Goal: Task Accomplishment & Management: Manage account settings

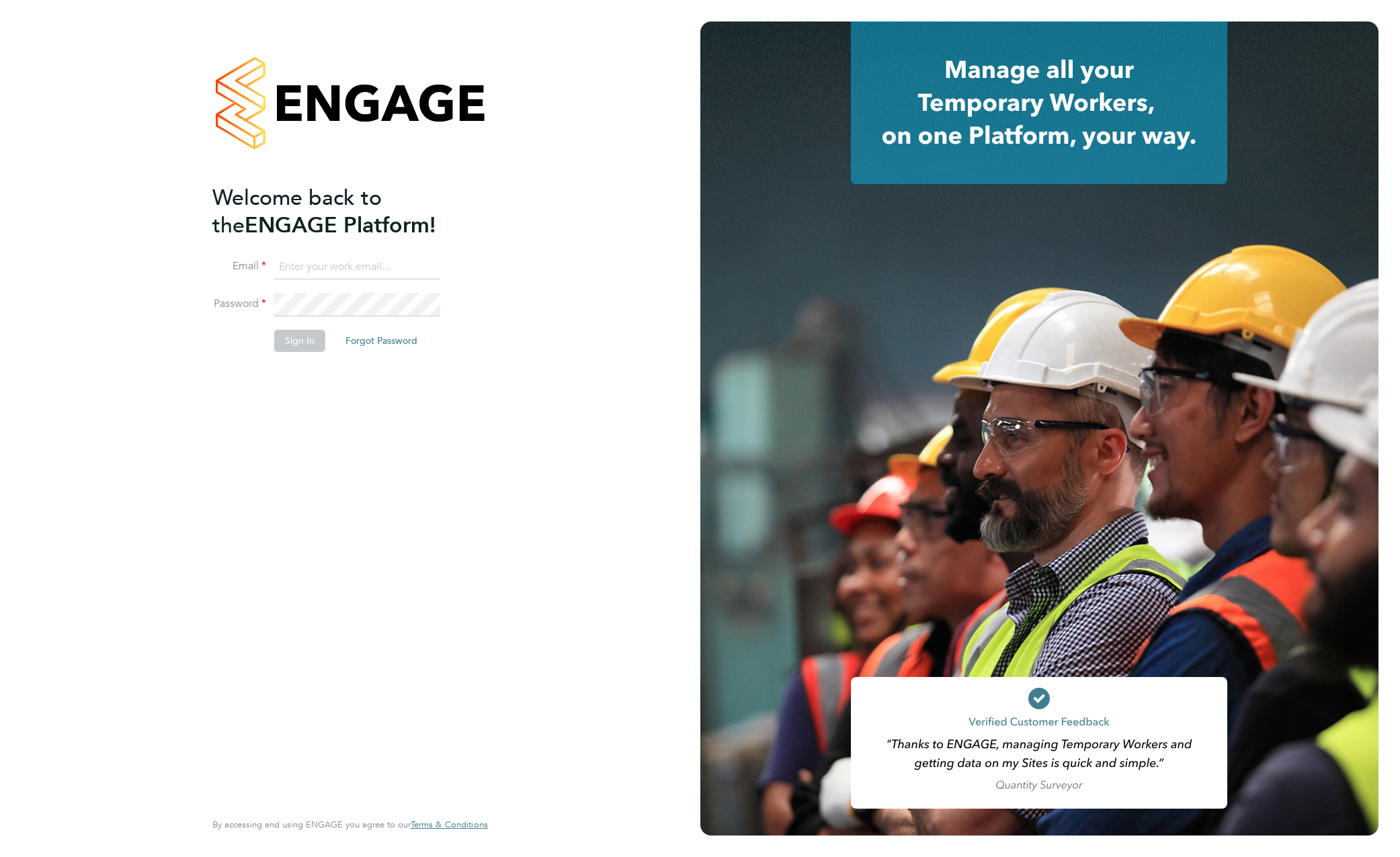
type input "olly.kitchener@vistry.co.uk"
click at [369, 280] on li "Email olly.kitchener@vistry.co.uk" at bounding box center [343, 274] width 262 height 37
click at [306, 351] on button "Sign In" at bounding box center [300, 340] width 51 height 22
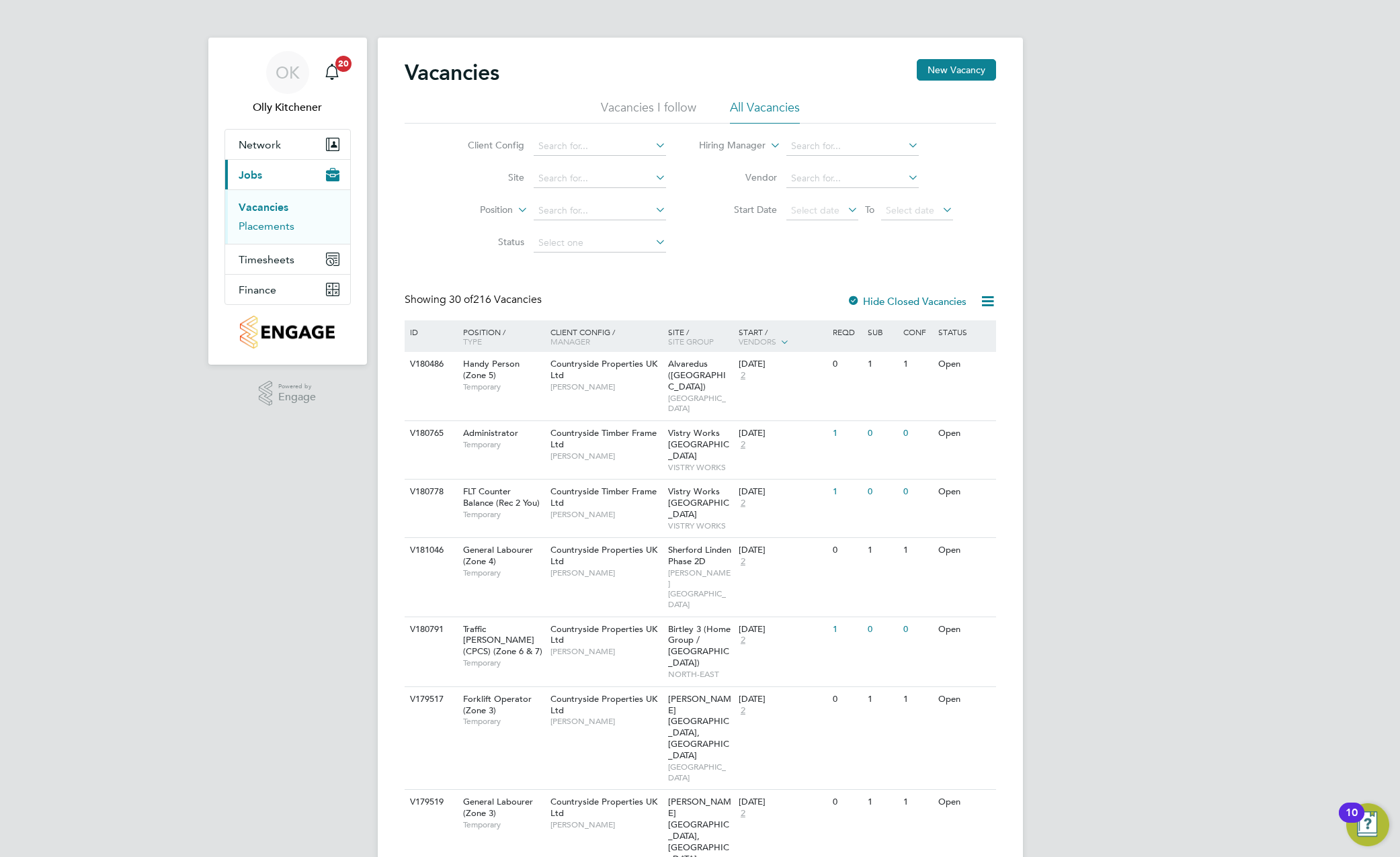
click at [263, 225] on link "Placements" at bounding box center [267, 226] width 56 height 12
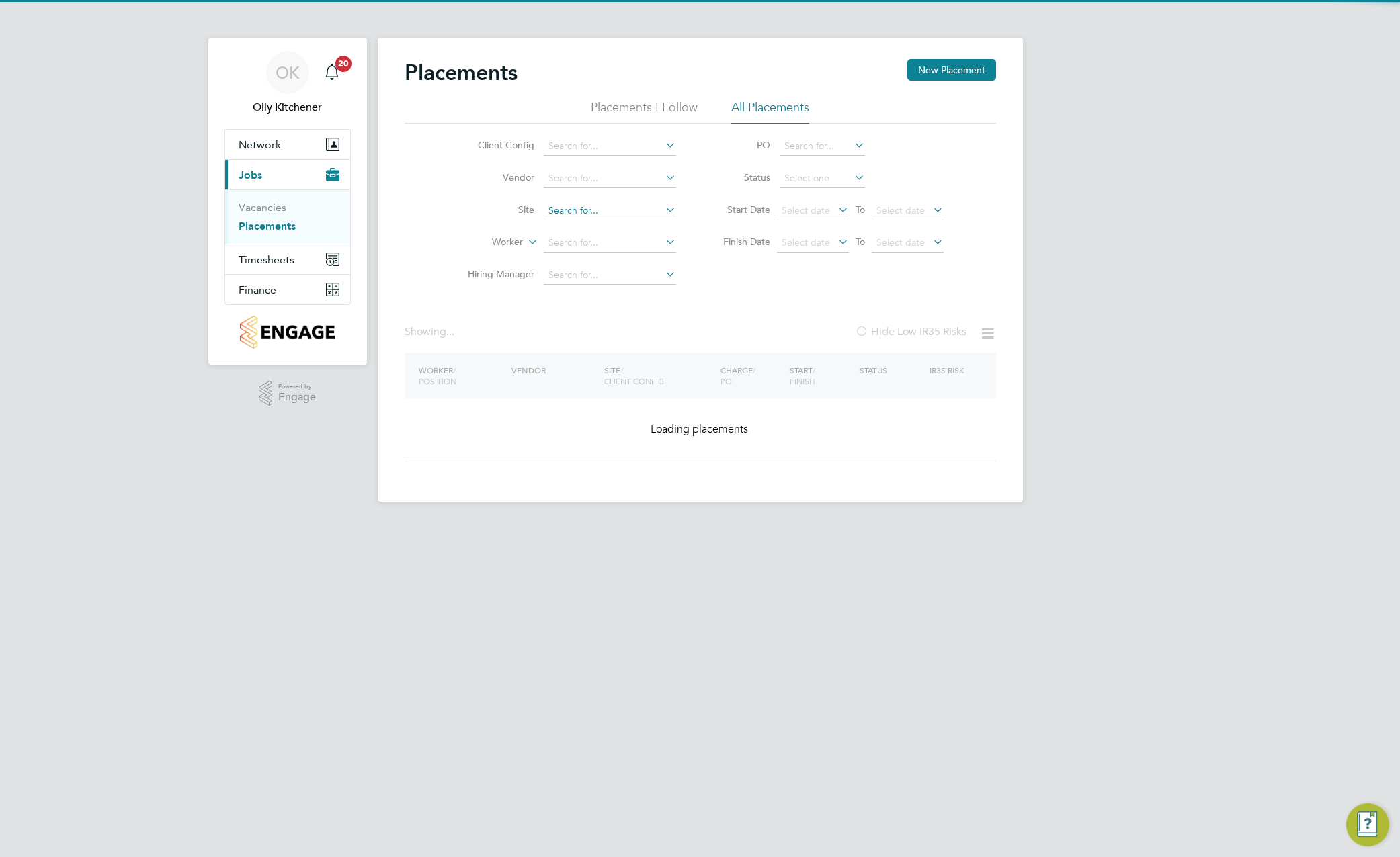
click at [613, 210] on input at bounding box center [610, 211] width 133 height 19
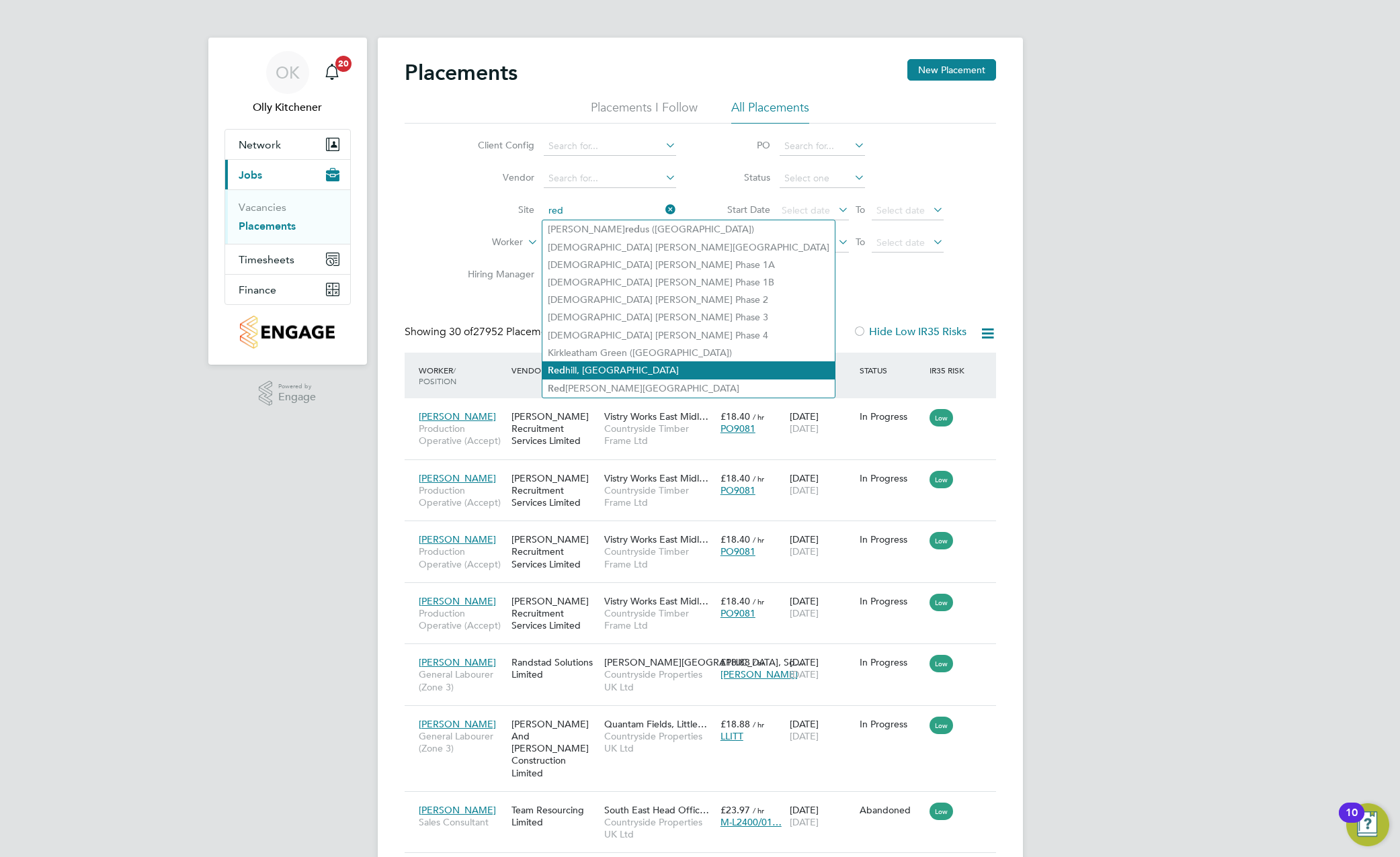
click at [620, 366] on li "Red hill, Telford" at bounding box center [688, 370] width 292 height 18
type input "[GEOGRAPHIC_DATA], [GEOGRAPHIC_DATA]"
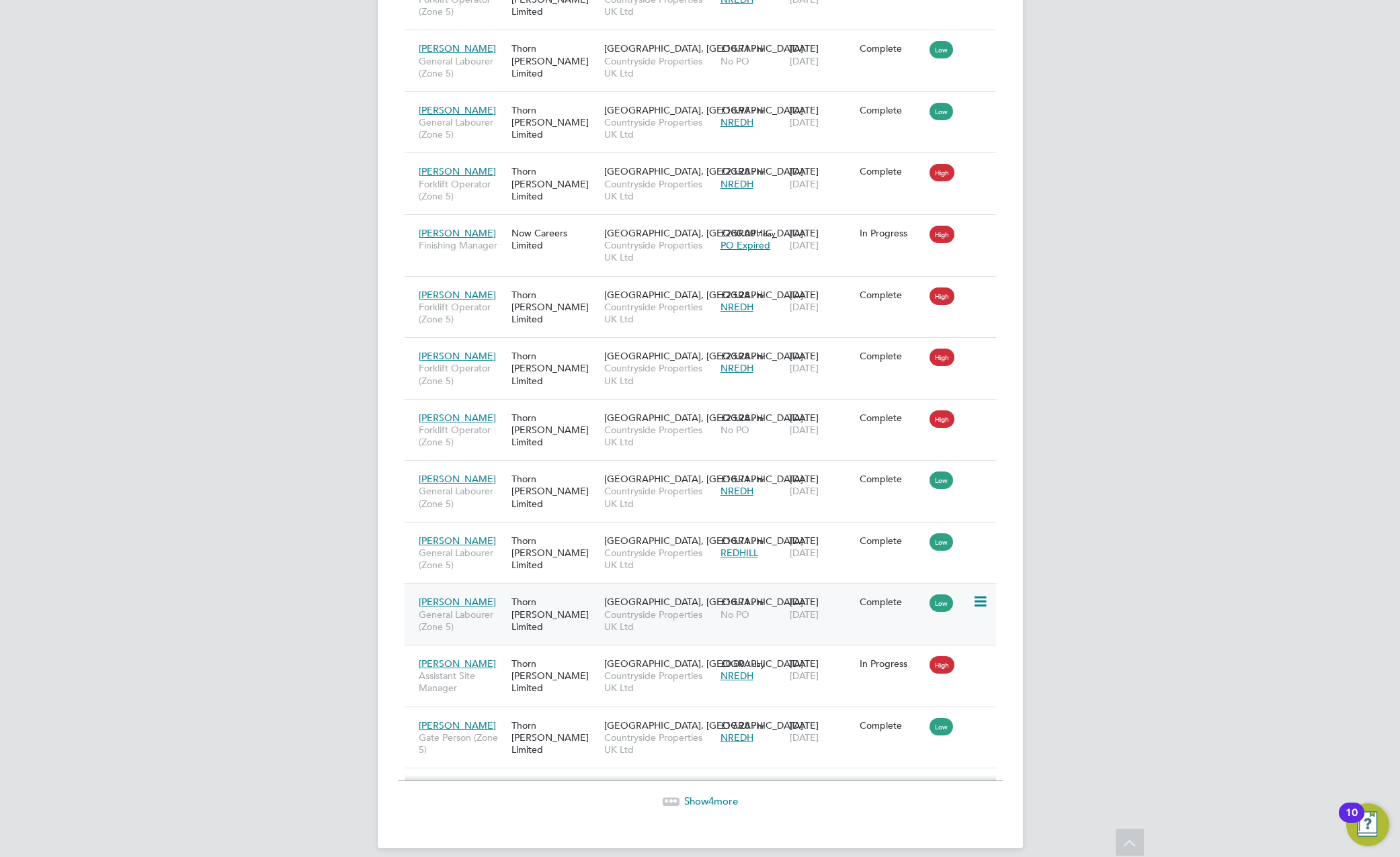
click at [468, 596] on span "[PERSON_NAME]" at bounding box center [457, 602] width 77 height 12
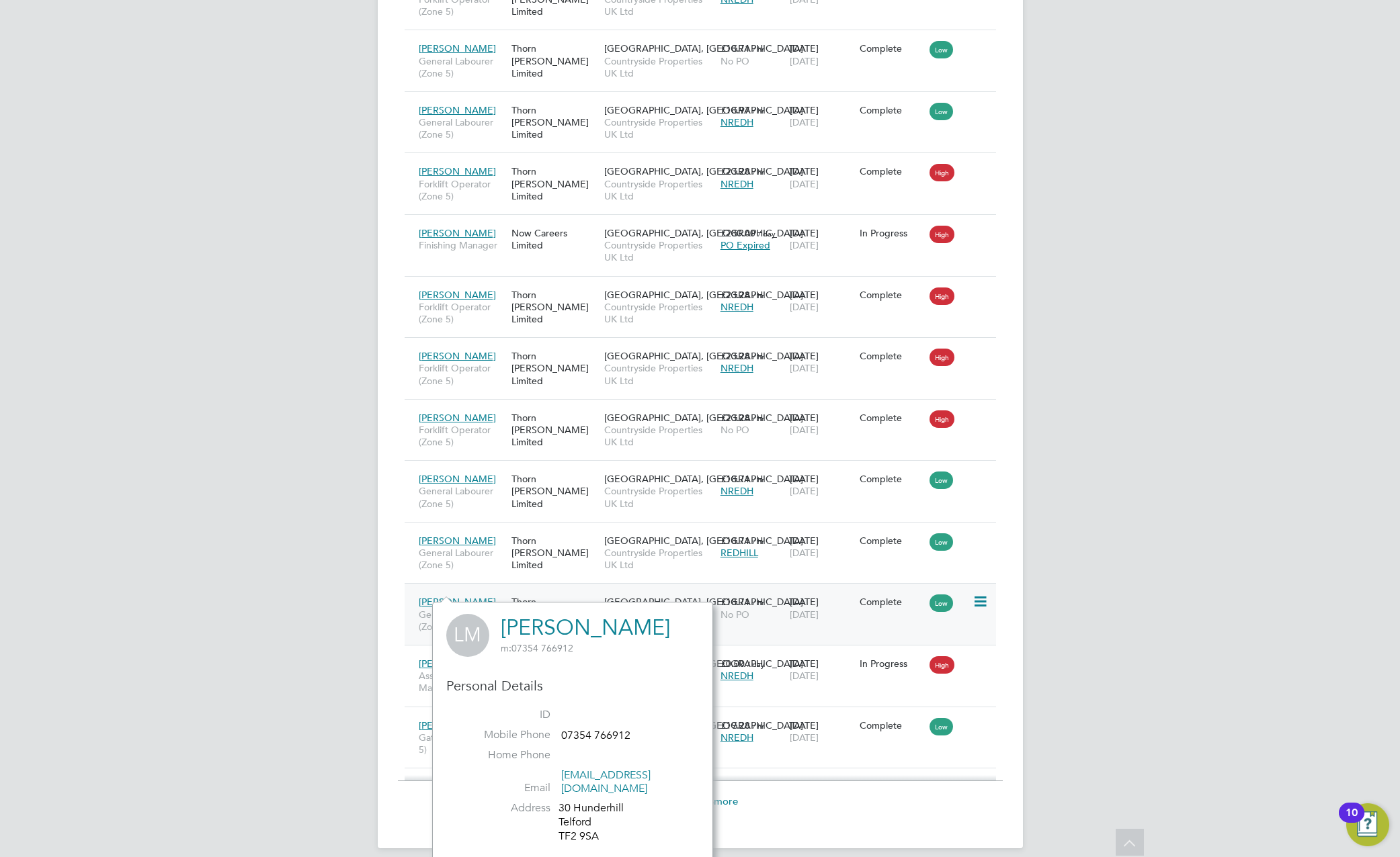
click at [978, 594] on icon at bounding box center [978, 601] width 13 height 16
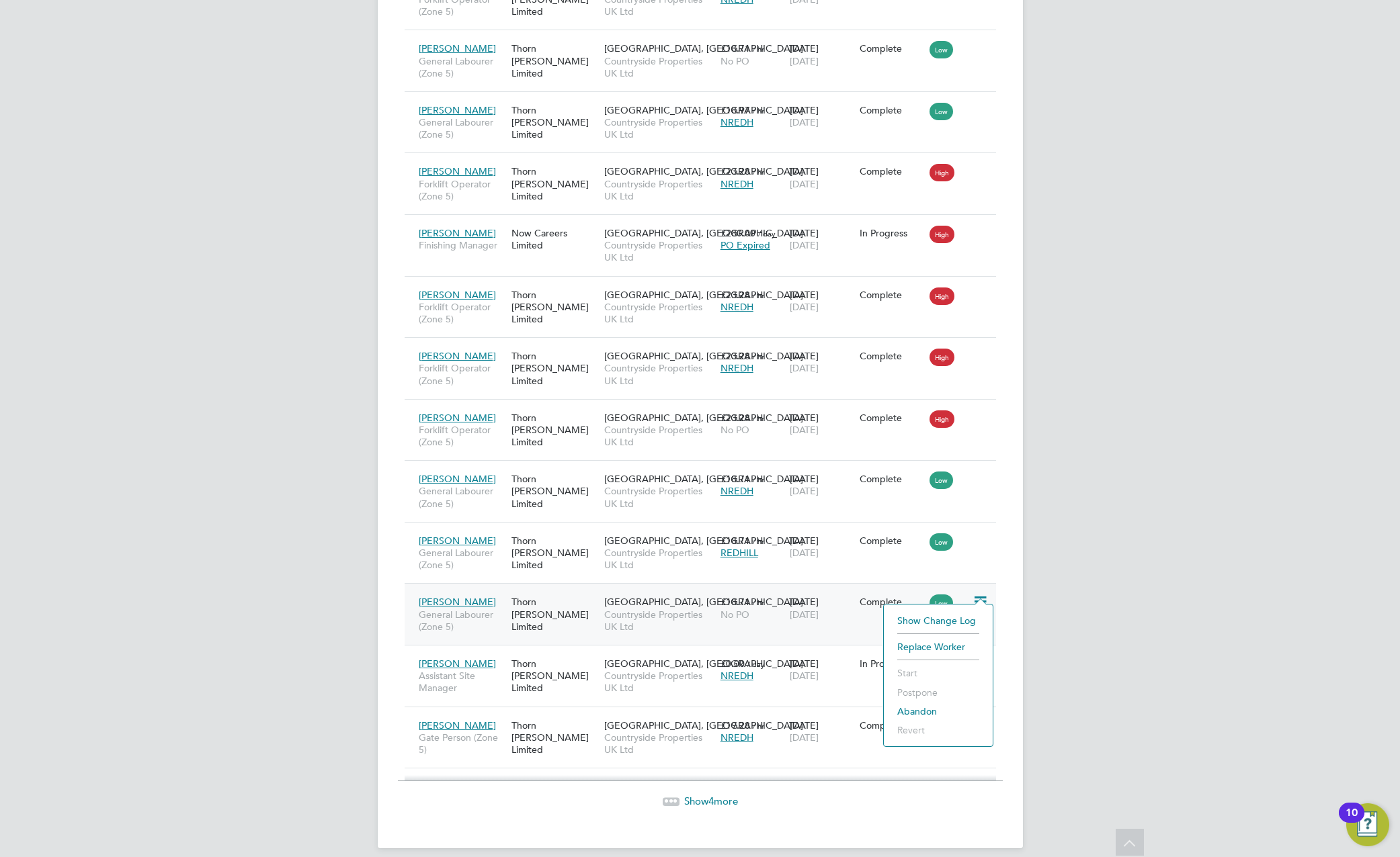
click at [933, 615] on li "Show change log" at bounding box center [938, 620] width 95 height 19
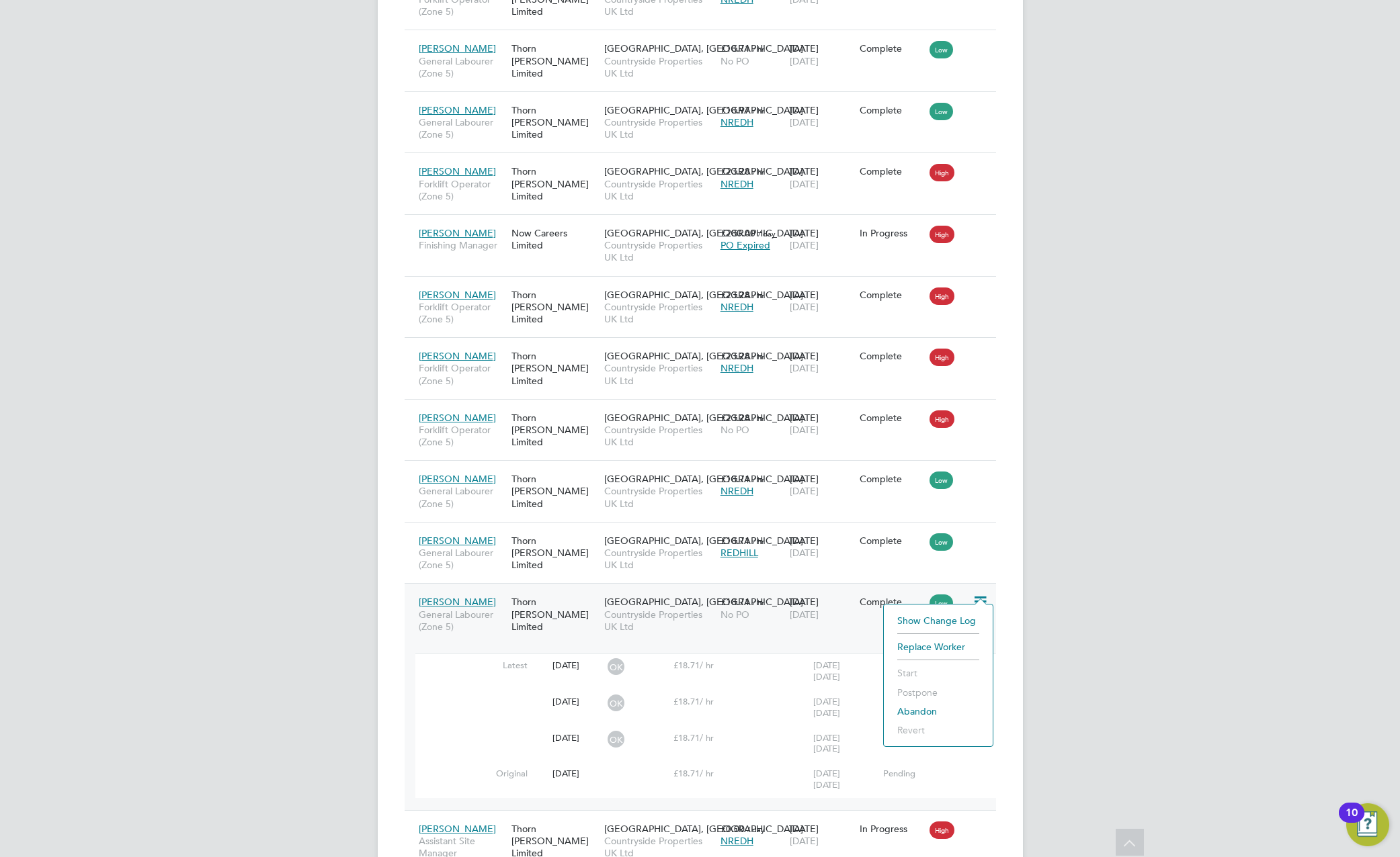
click at [694, 659] on span "£18.71" at bounding box center [687, 665] width 27 height 12
click at [983, 594] on icon at bounding box center [978, 601] width 13 height 16
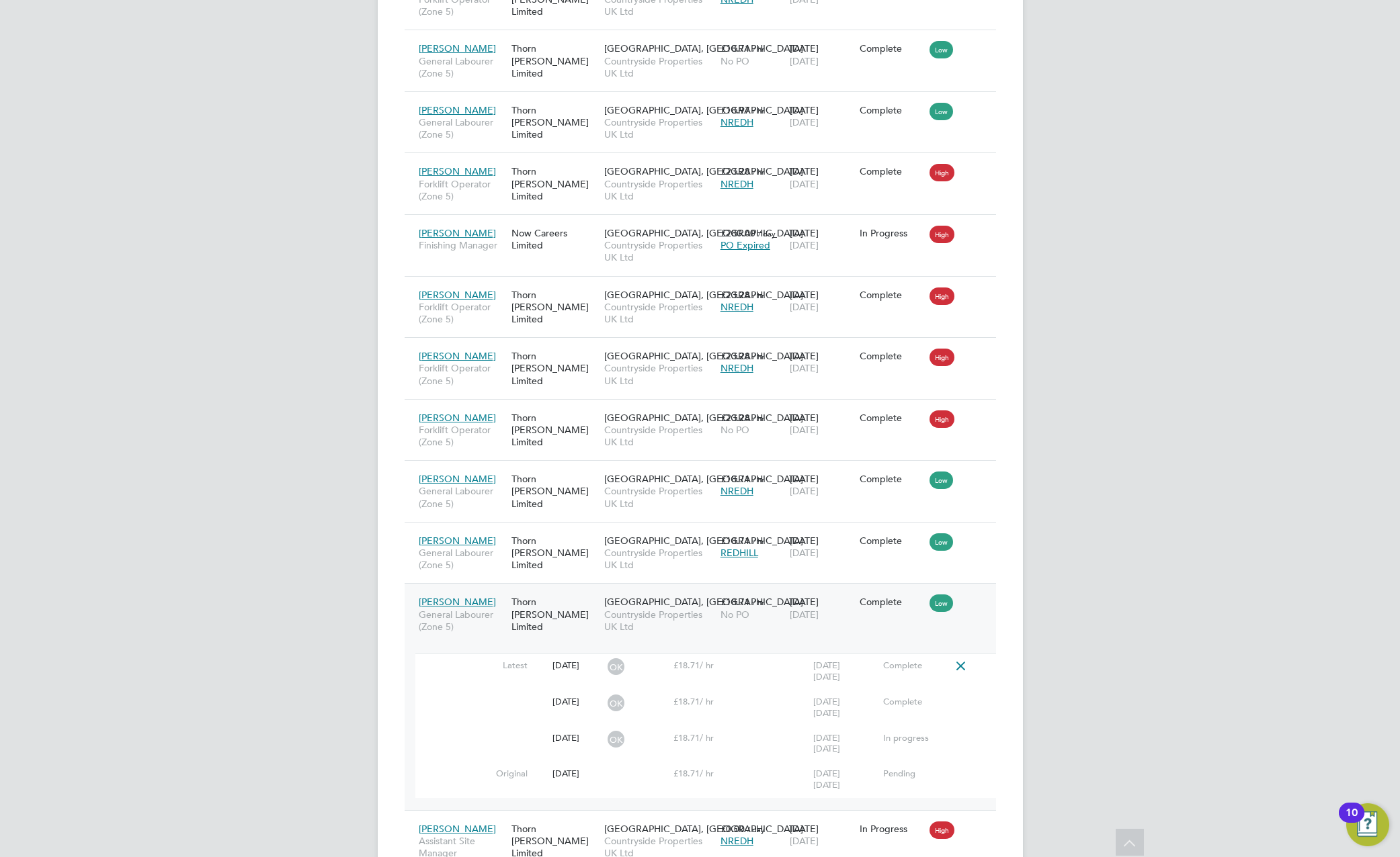
click at [967, 661] on icon at bounding box center [960, 666] width 17 height 11
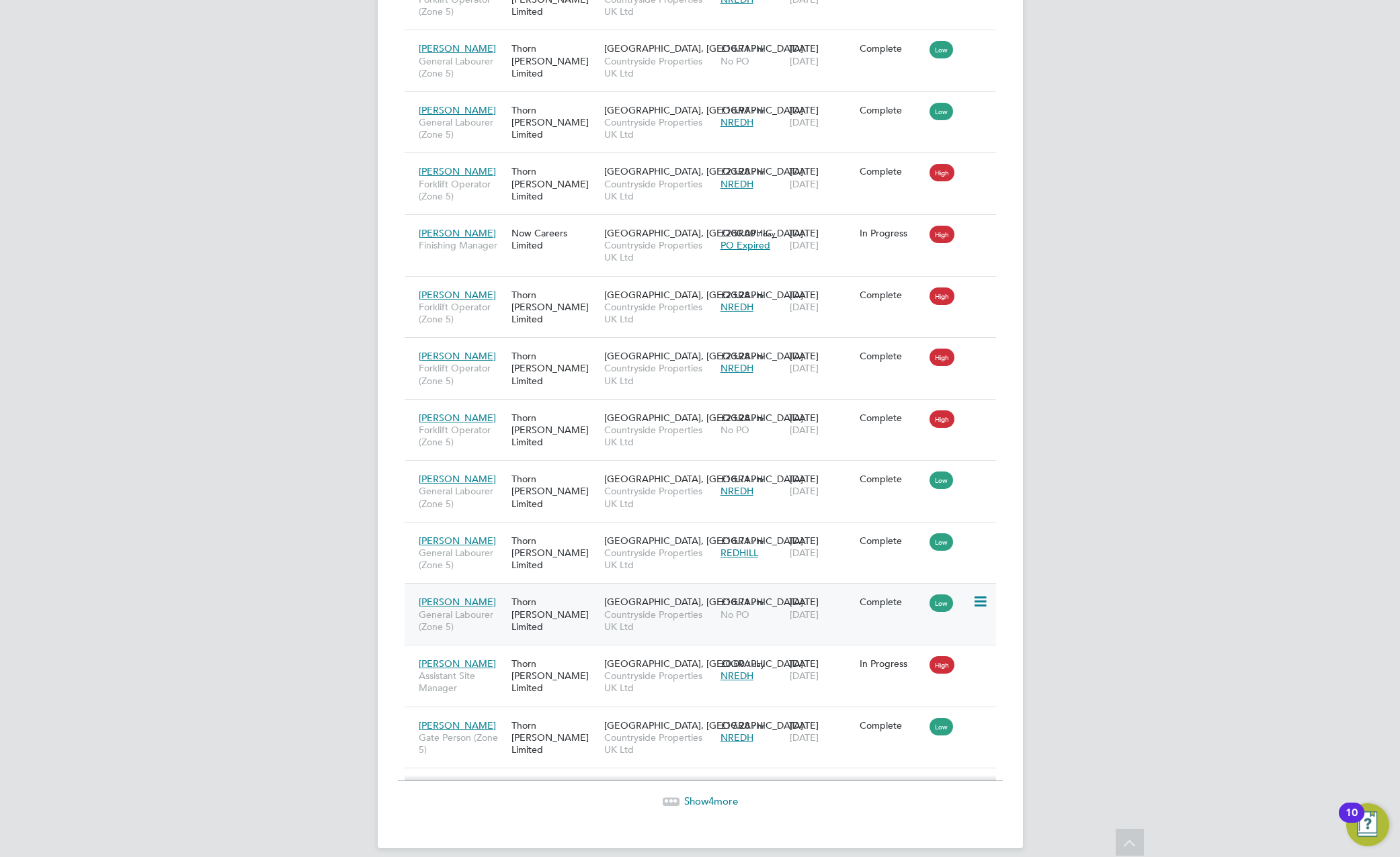
click at [972, 594] on icon at bounding box center [978, 601] width 13 height 16
click at [764, 608] on div "No PO" at bounding box center [751, 615] width 63 height 12
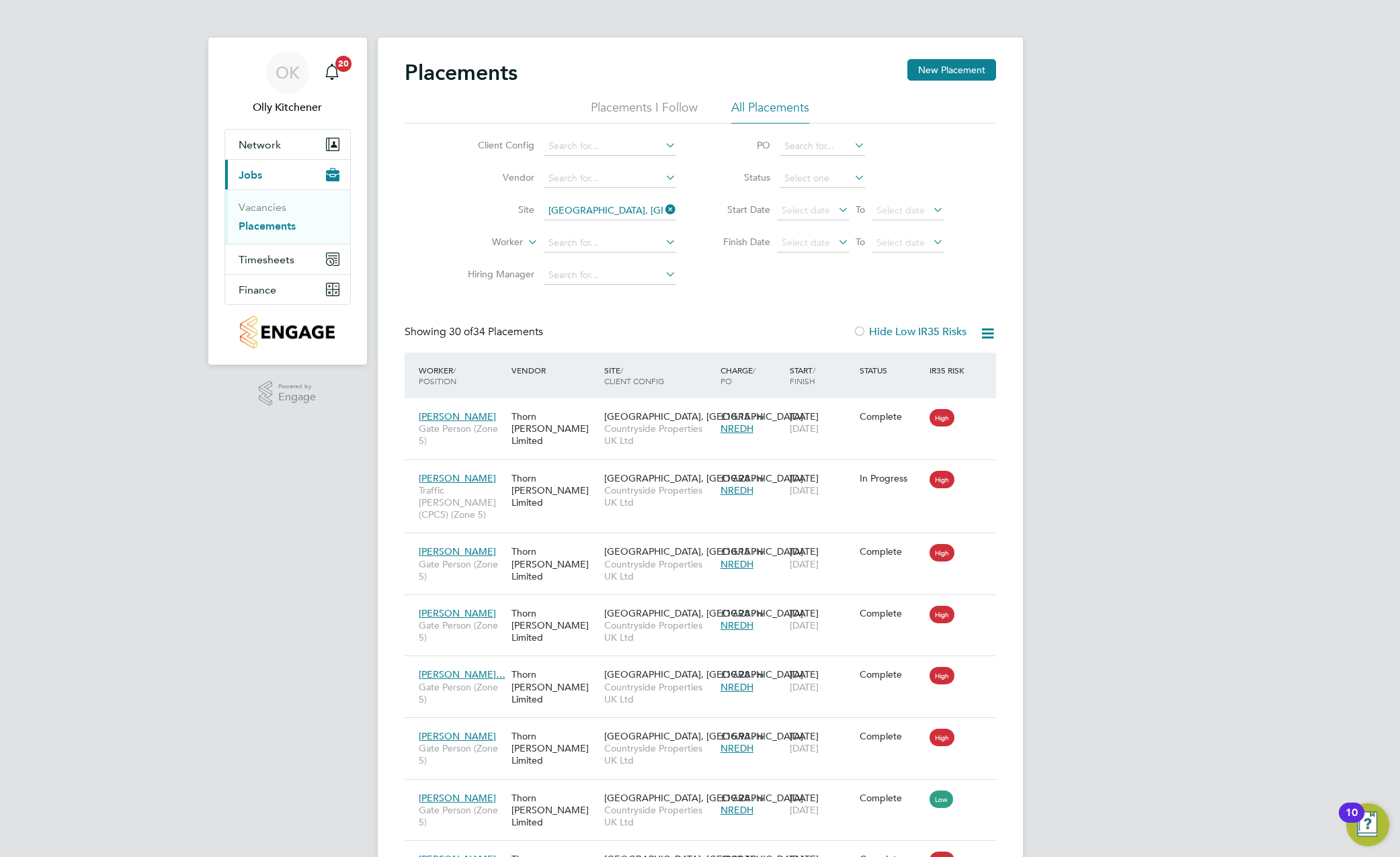
click at [239, 259] on span "Timesheets" at bounding box center [267, 259] width 56 height 12
click at [239, 239] on link "Timesheets" at bounding box center [267, 238] width 56 height 12
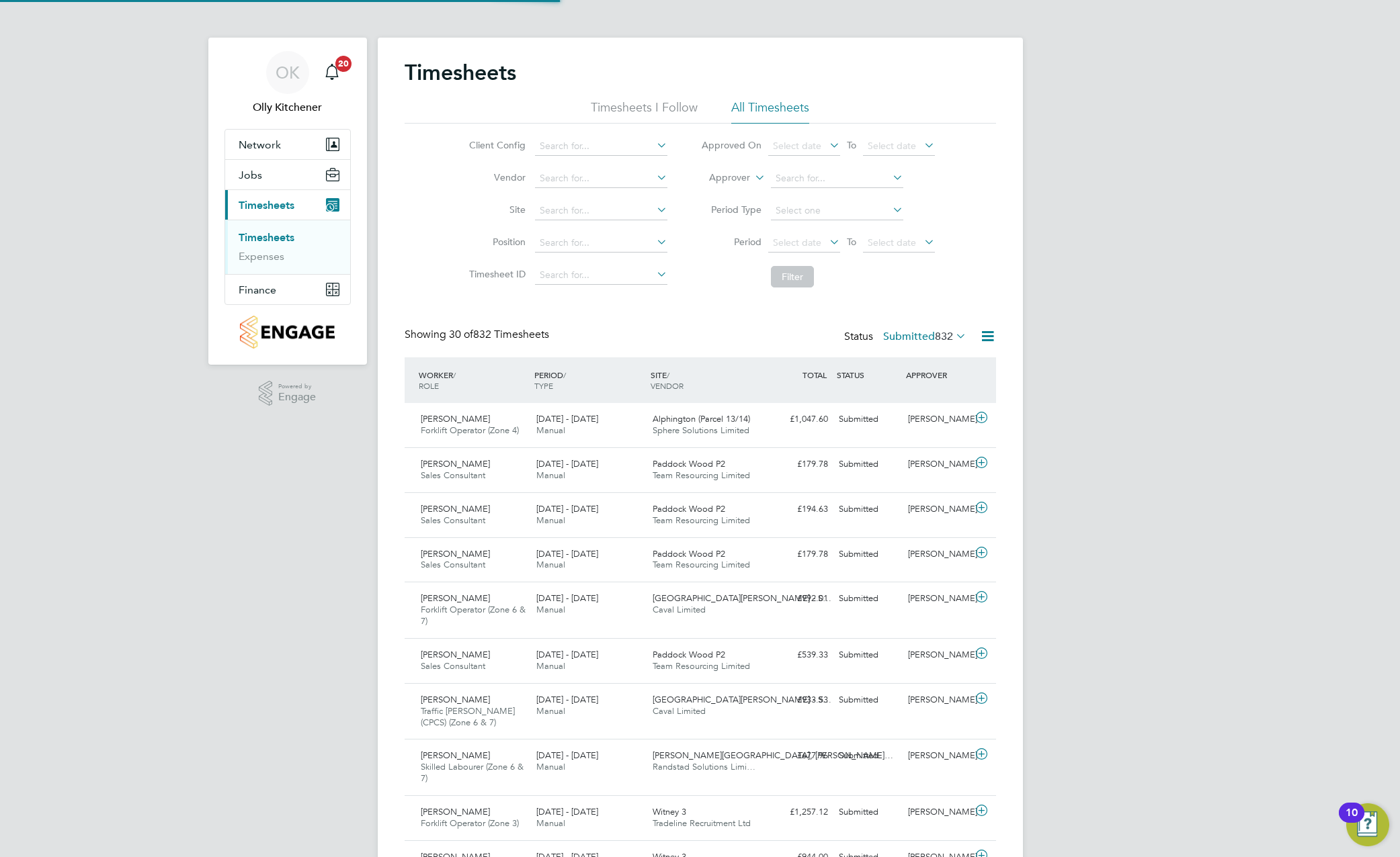
scroll to position [34, 117]
click at [880, 290] on li "Filter" at bounding box center [818, 277] width 267 height 35
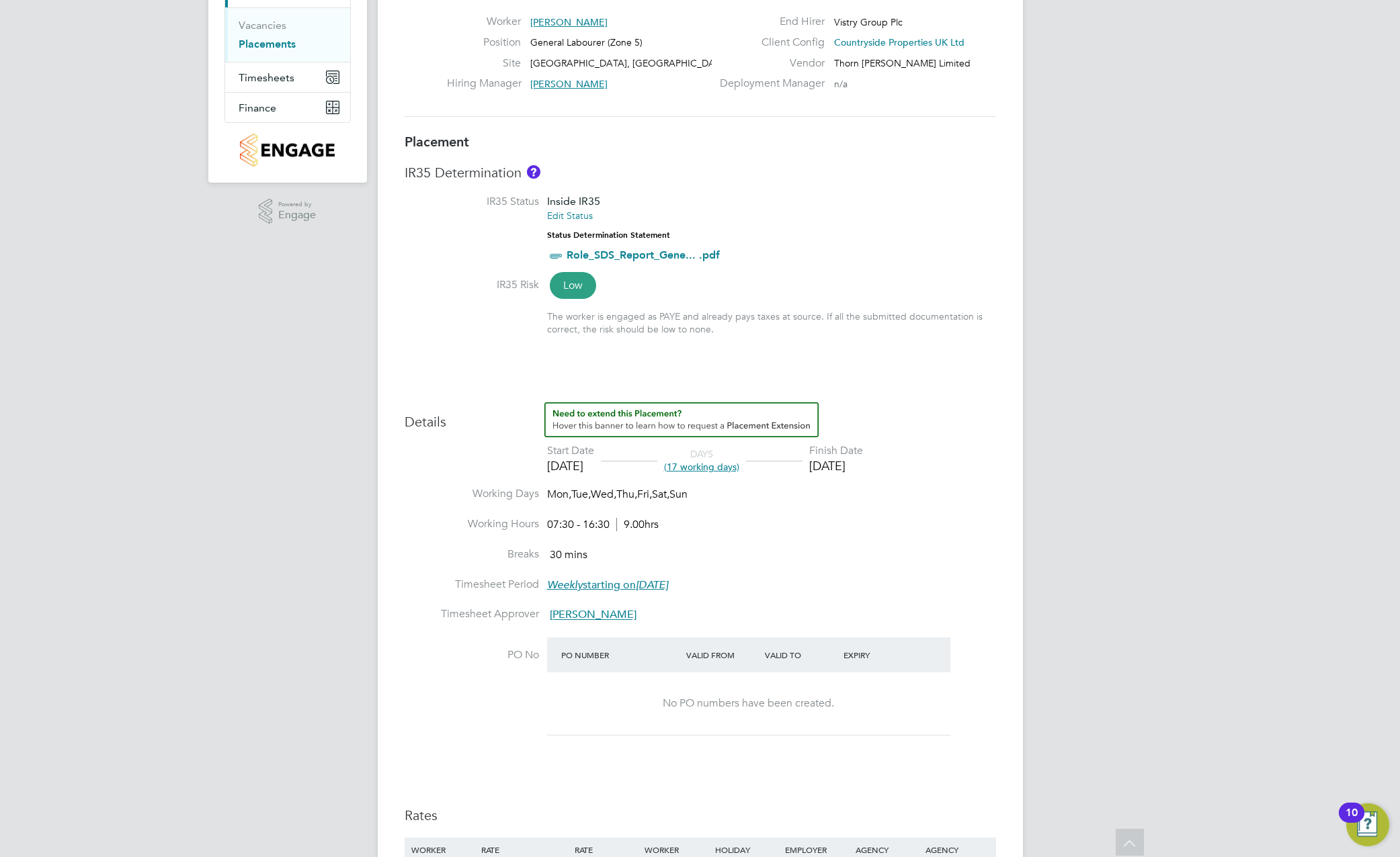
scroll to position [9, 0]
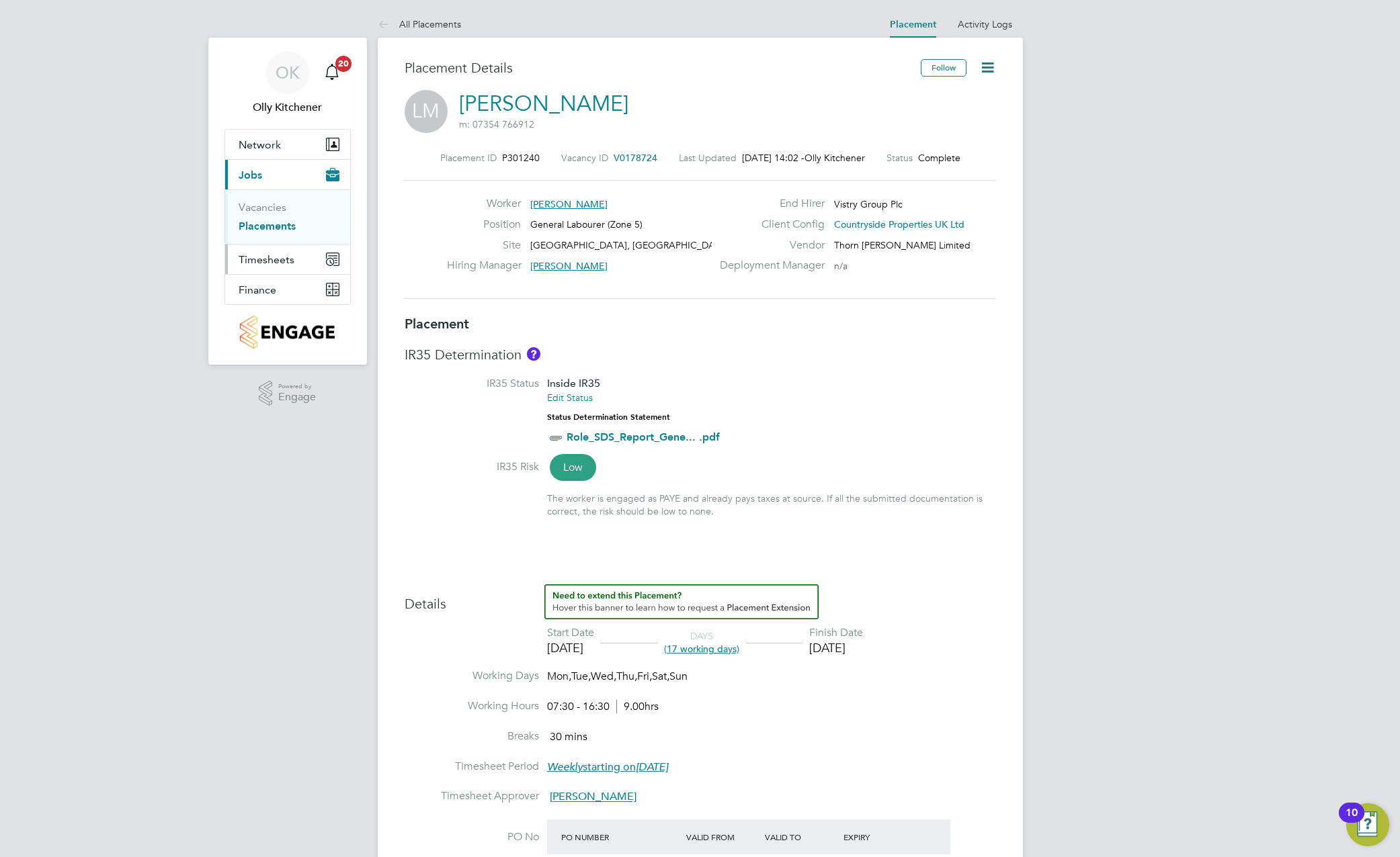
click at [253, 265] on span "Timesheets" at bounding box center [267, 259] width 56 height 12
click at [251, 242] on link "Timesheets" at bounding box center [267, 238] width 56 height 12
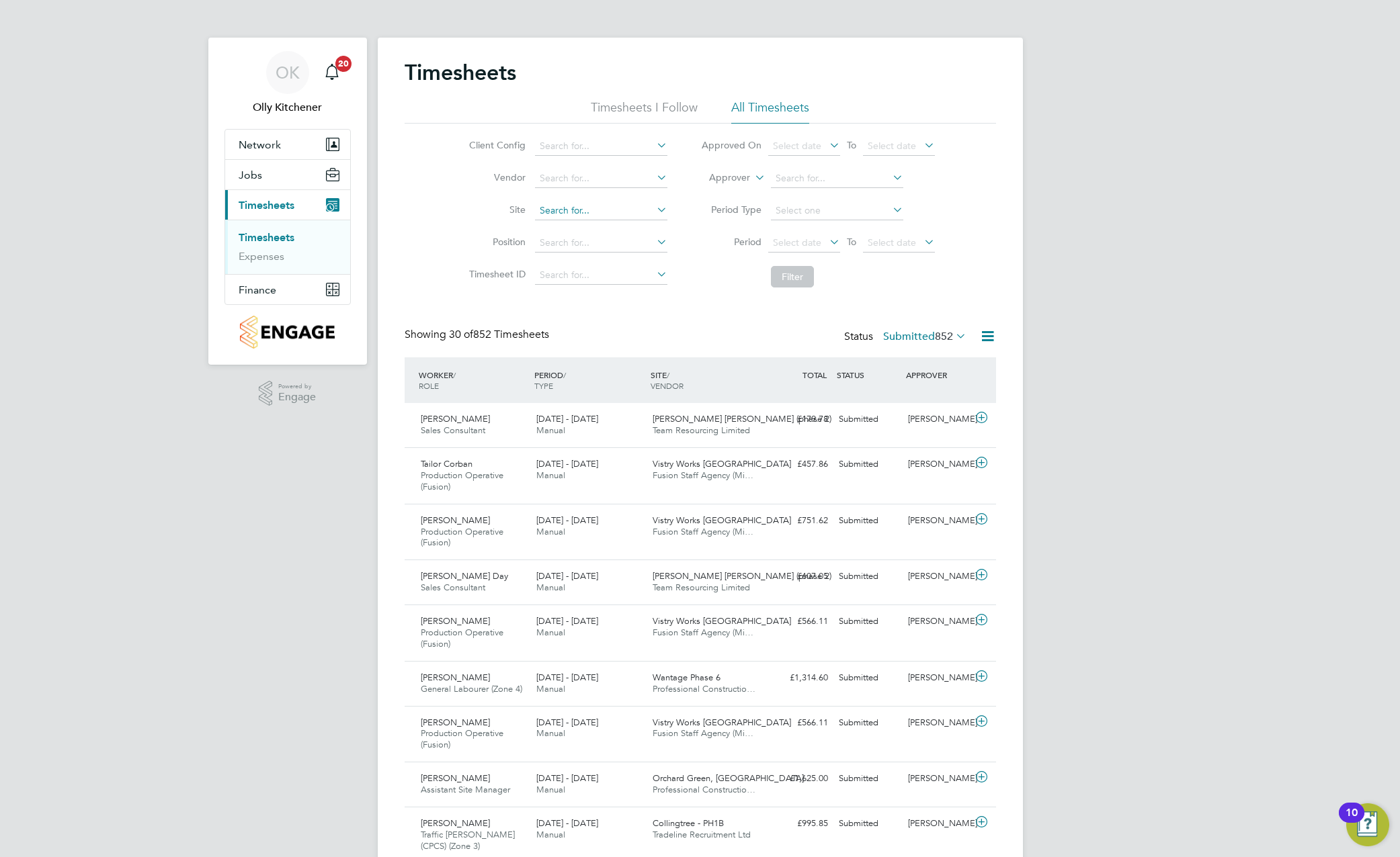
click at [594, 213] on input at bounding box center [601, 211] width 133 height 19
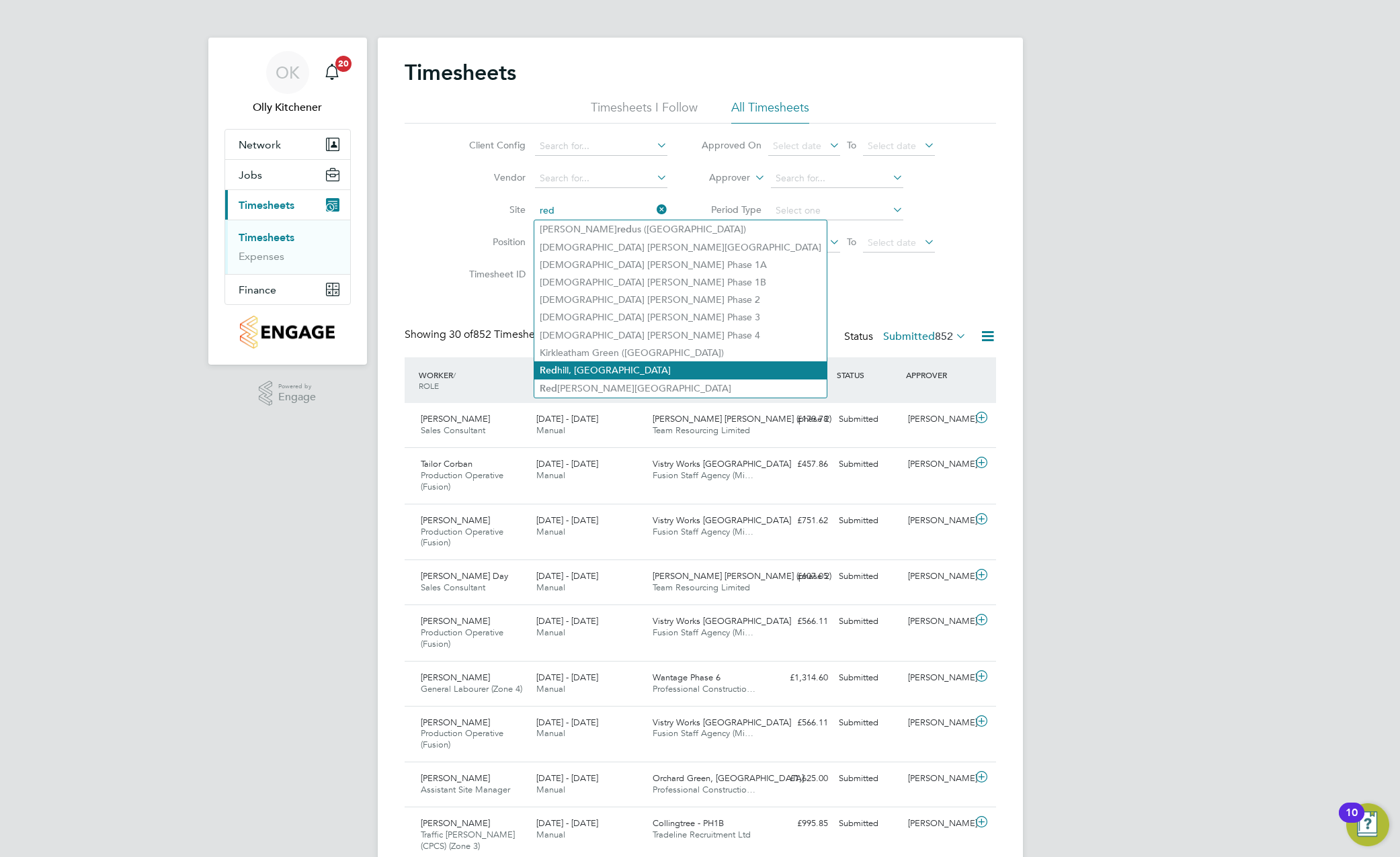
click at [576, 373] on li "Red hill, Telford" at bounding box center [680, 370] width 292 height 18
type input "[GEOGRAPHIC_DATA], [GEOGRAPHIC_DATA]"
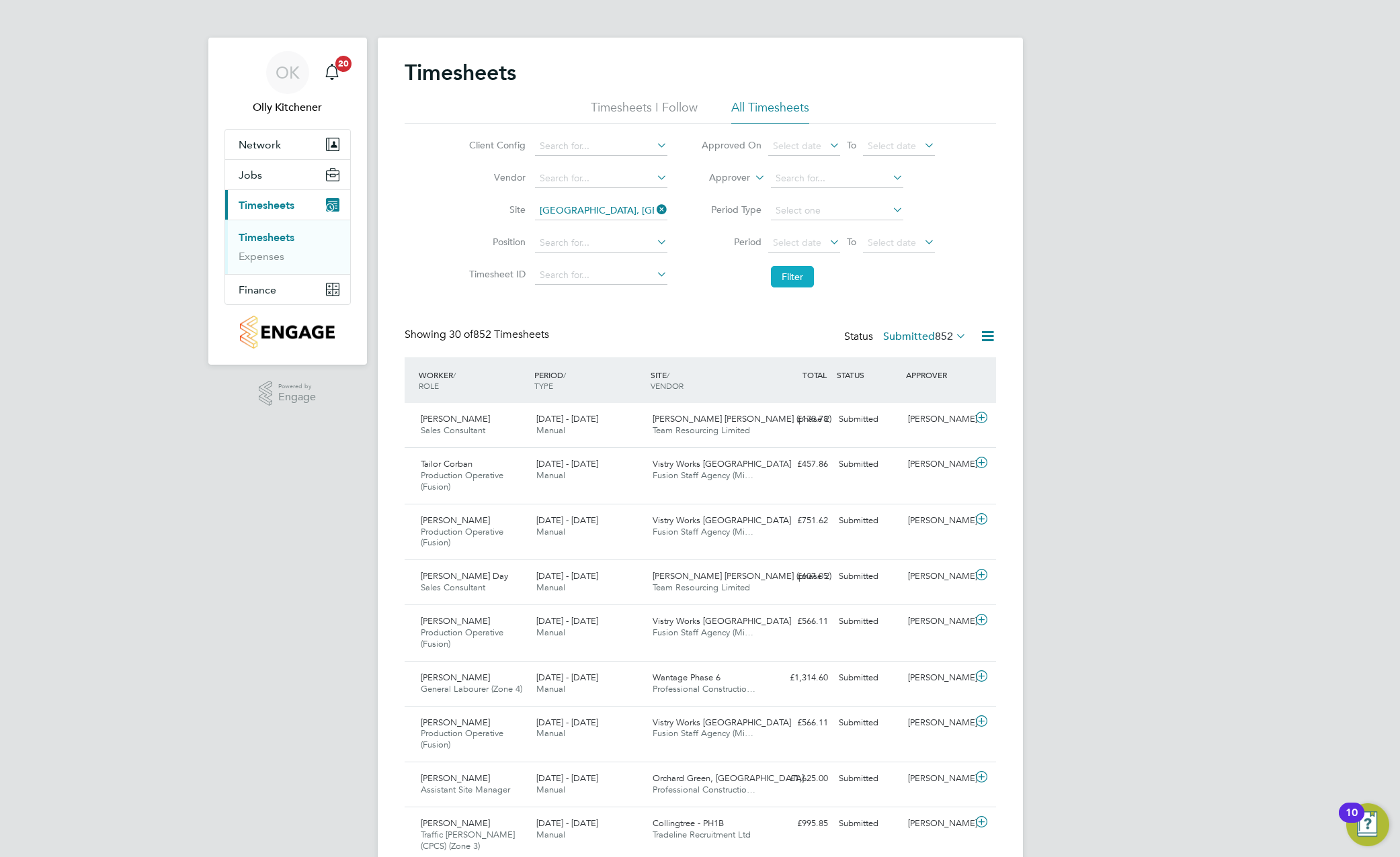
click at [780, 270] on button "Filter" at bounding box center [792, 277] width 43 height 22
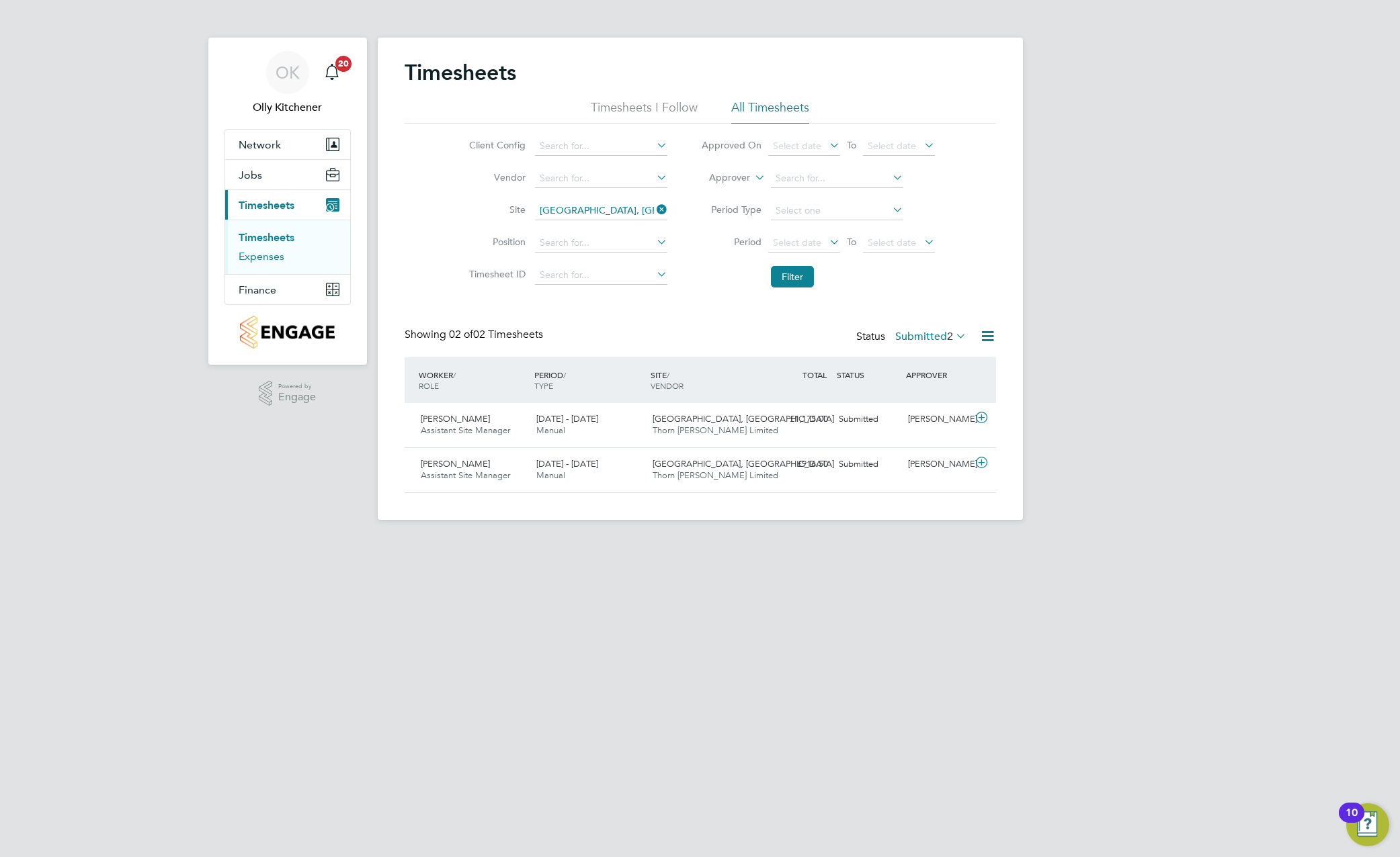
click at [260, 255] on link "Expenses" at bounding box center [261, 256] width 46 height 12
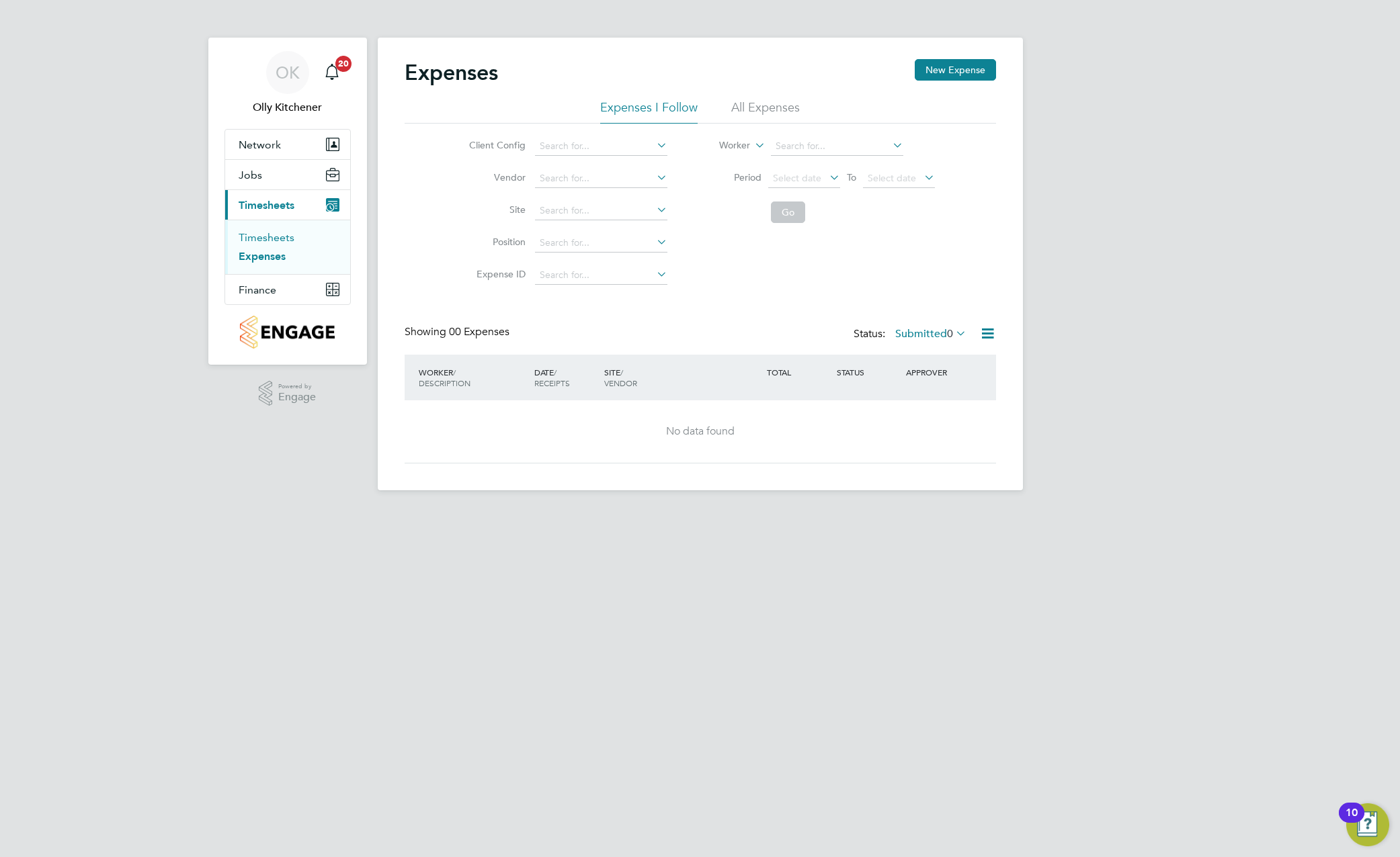
click at [267, 233] on link "Timesheets" at bounding box center [267, 238] width 56 height 12
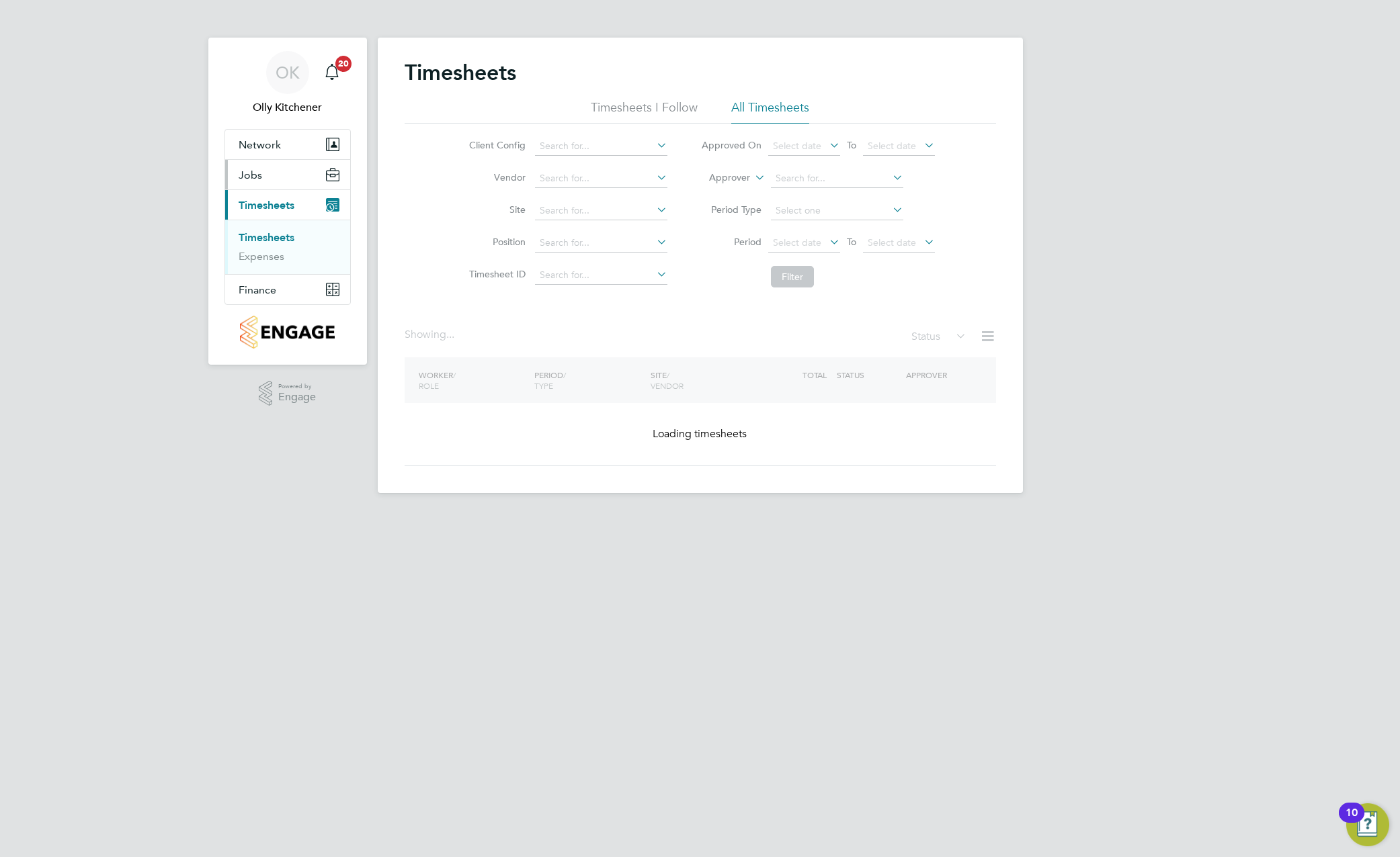
click at [254, 170] on span "Jobs" at bounding box center [250, 175] width 23 height 12
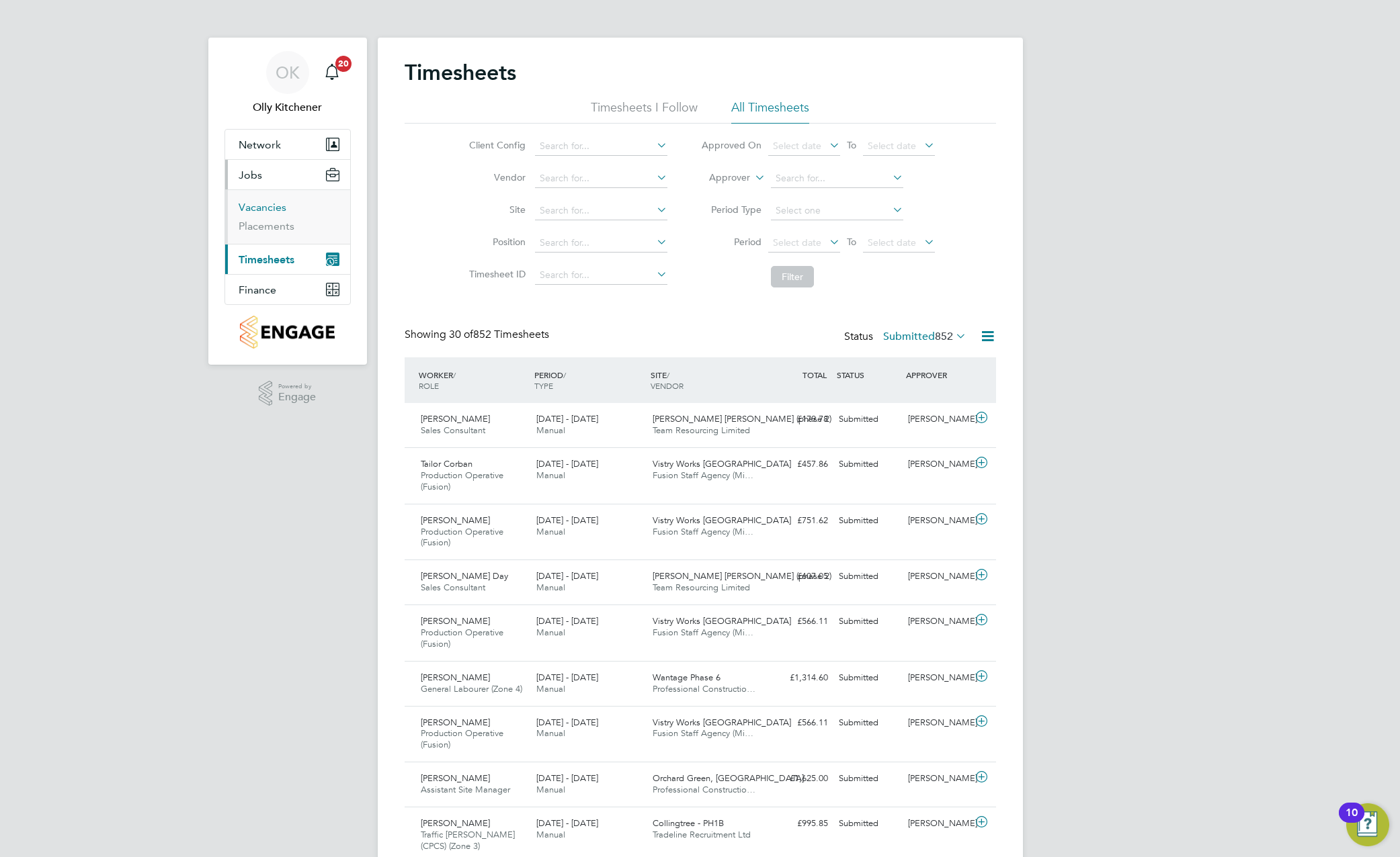
click at [270, 209] on link "Vacancies" at bounding box center [262, 207] width 48 height 12
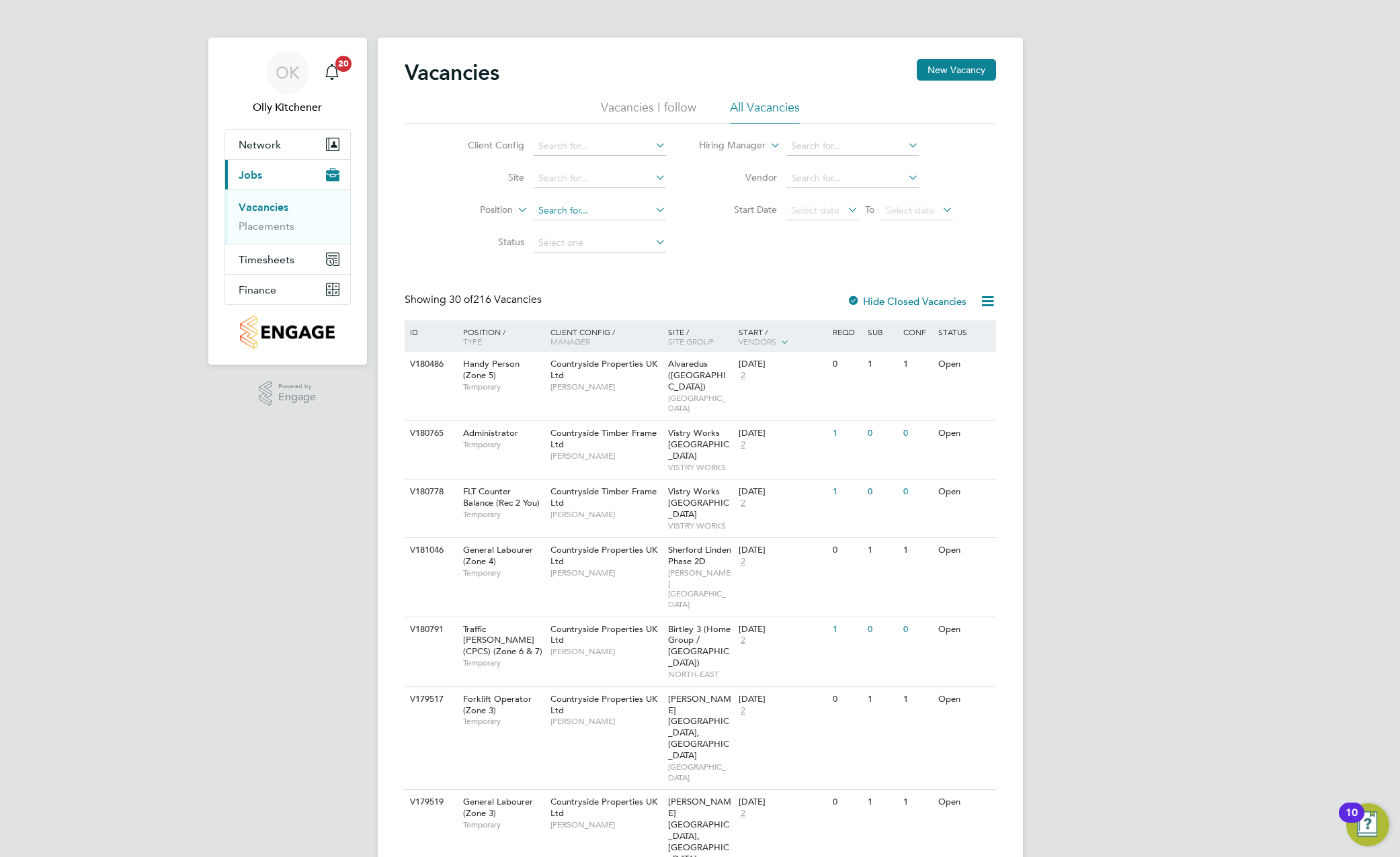
click at [581, 212] on input at bounding box center [599, 211] width 133 height 19
click at [583, 178] on input at bounding box center [599, 178] width 133 height 19
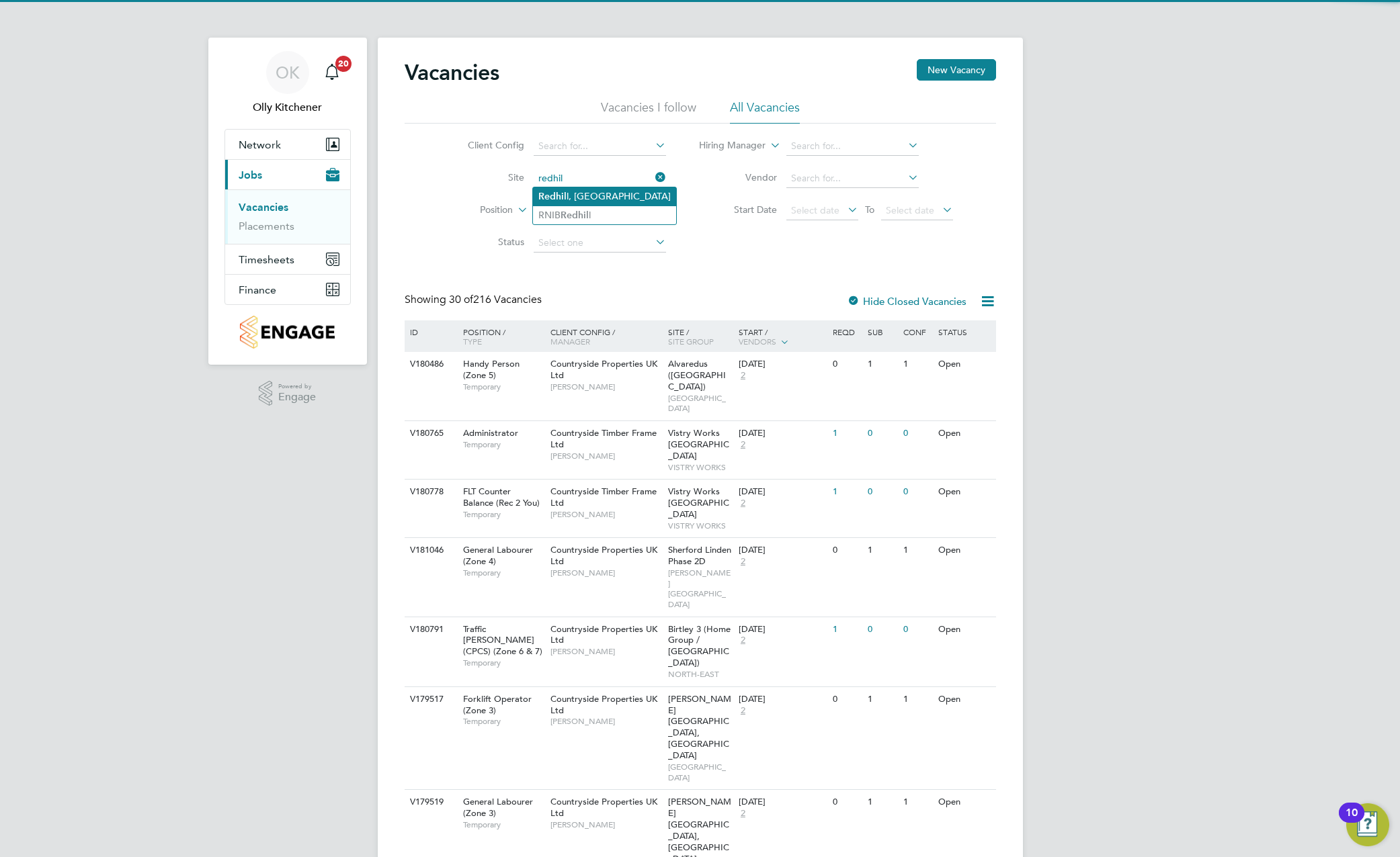
click at [583, 197] on li "Redhil l, Telford" at bounding box center [605, 196] width 143 height 18
type input "[GEOGRAPHIC_DATA], [GEOGRAPHIC_DATA]"
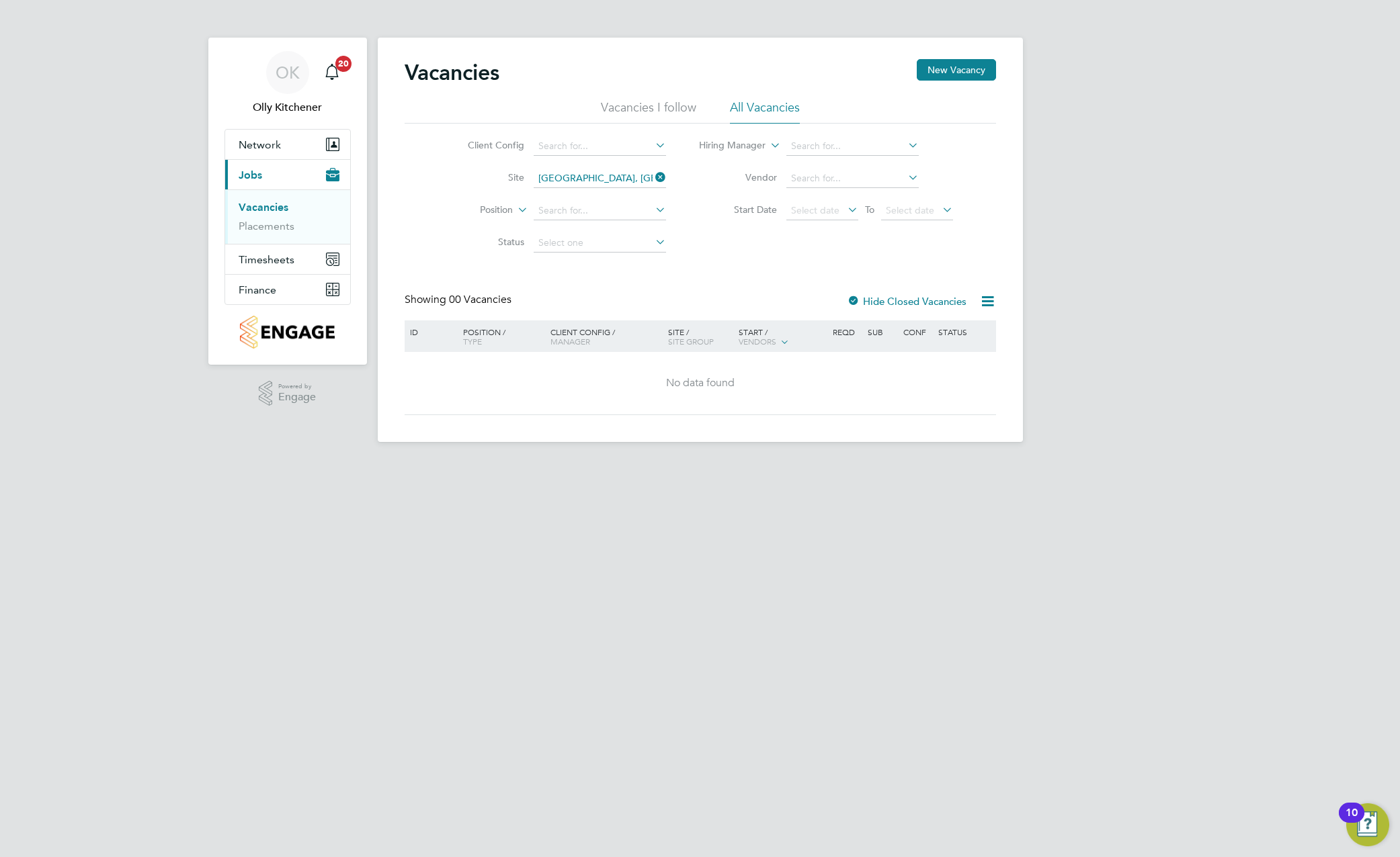
click at [700, 292] on div "Vacancies New Vacancy Vacancies I follow All Vacancies Client Config Site Redhi…" at bounding box center [700, 237] width 592 height 356
click at [471, 464] on html "OK Olly Kitchener Notifications 20 Applications: Network Team Members Sites Wor…" at bounding box center [700, 231] width 1400 height 464
drag, startPoint x: 659, startPoint y: 598, endPoint x: 656, endPoint y: 576, distance: 22.2
click at [659, 464] on html "OK Olly Kitchener Notifications 20 Applications: Network Team Members Sites Wor…" at bounding box center [700, 231] width 1400 height 464
click at [272, 234] on ul "Vacancies Placements" at bounding box center [288, 217] width 125 height 55
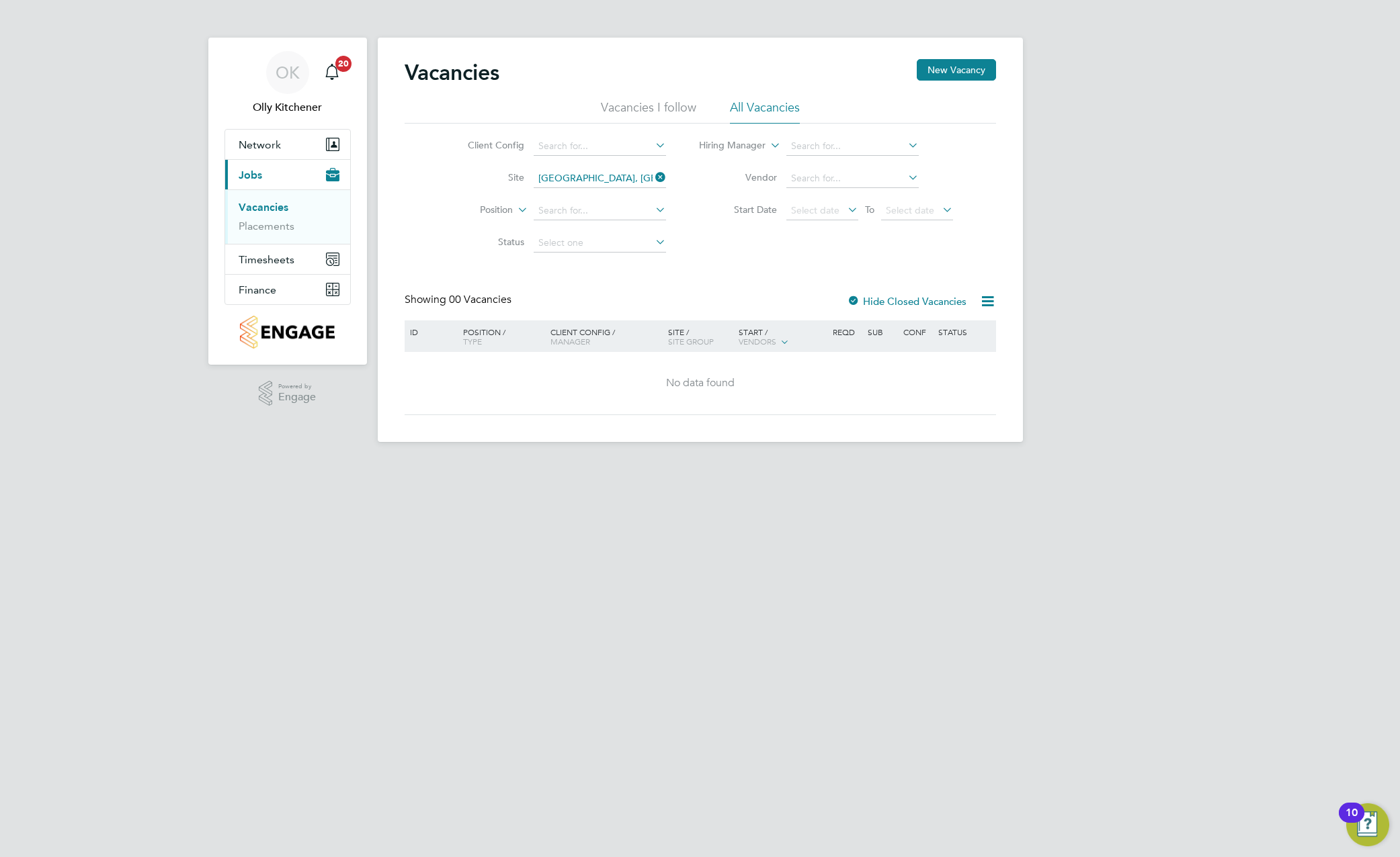
click at [269, 232] on li "Placements" at bounding box center [288, 226] width 101 height 13
click at [265, 267] on button "Timesheets" at bounding box center [288, 259] width 125 height 30
click at [267, 206] on span "Timesheets" at bounding box center [267, 205] width 56 height 12
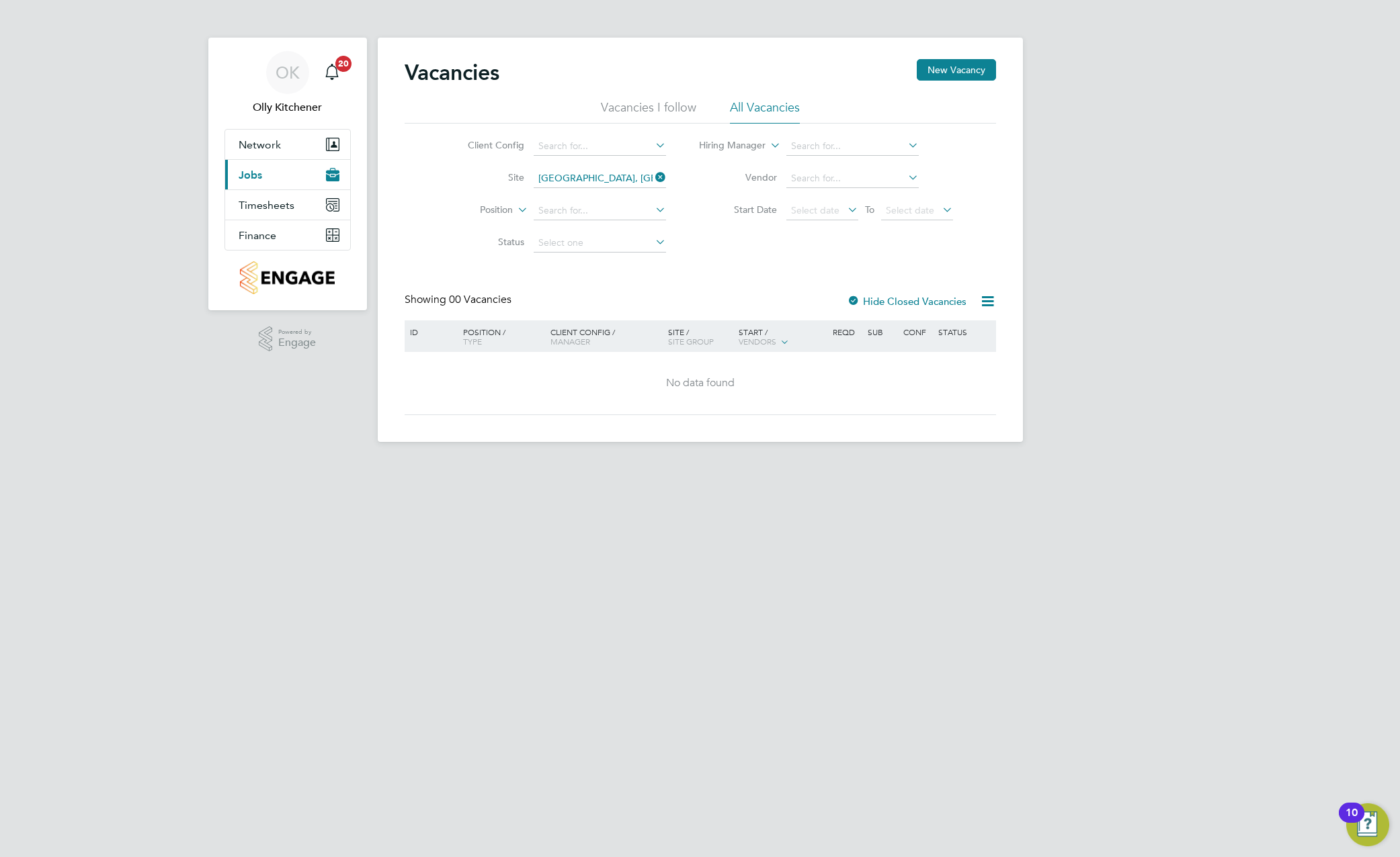
click at [255, 175] on span "Jobs" at bounding box center [250, 175] width 23 height 12
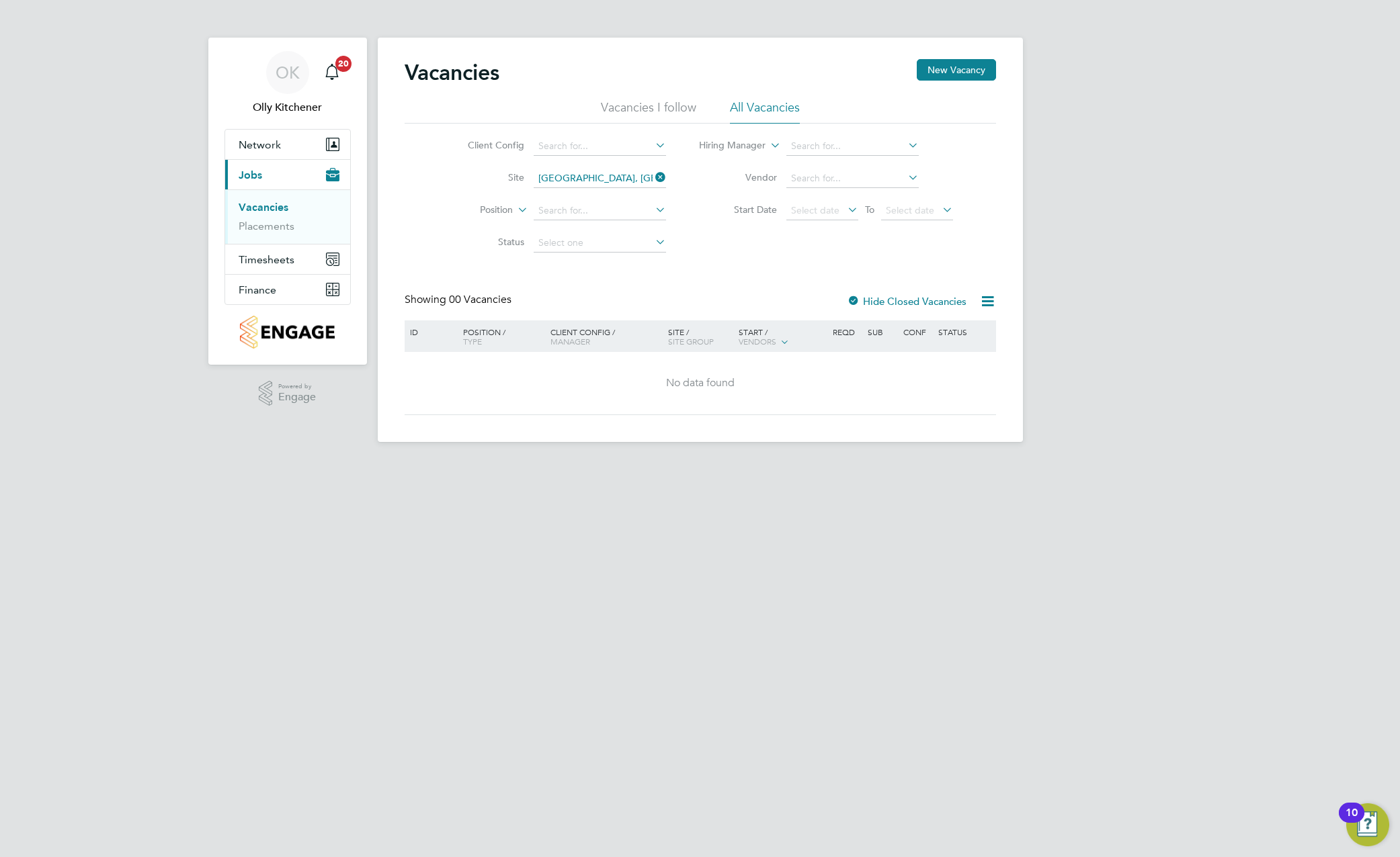
click at [265, 234] on ul "Vacancies Placements" at bounding box center [288, 217] width 125 height 55
click at [265, 227] on link "Placements" at bounding box center [267, 226] width 56 height 12
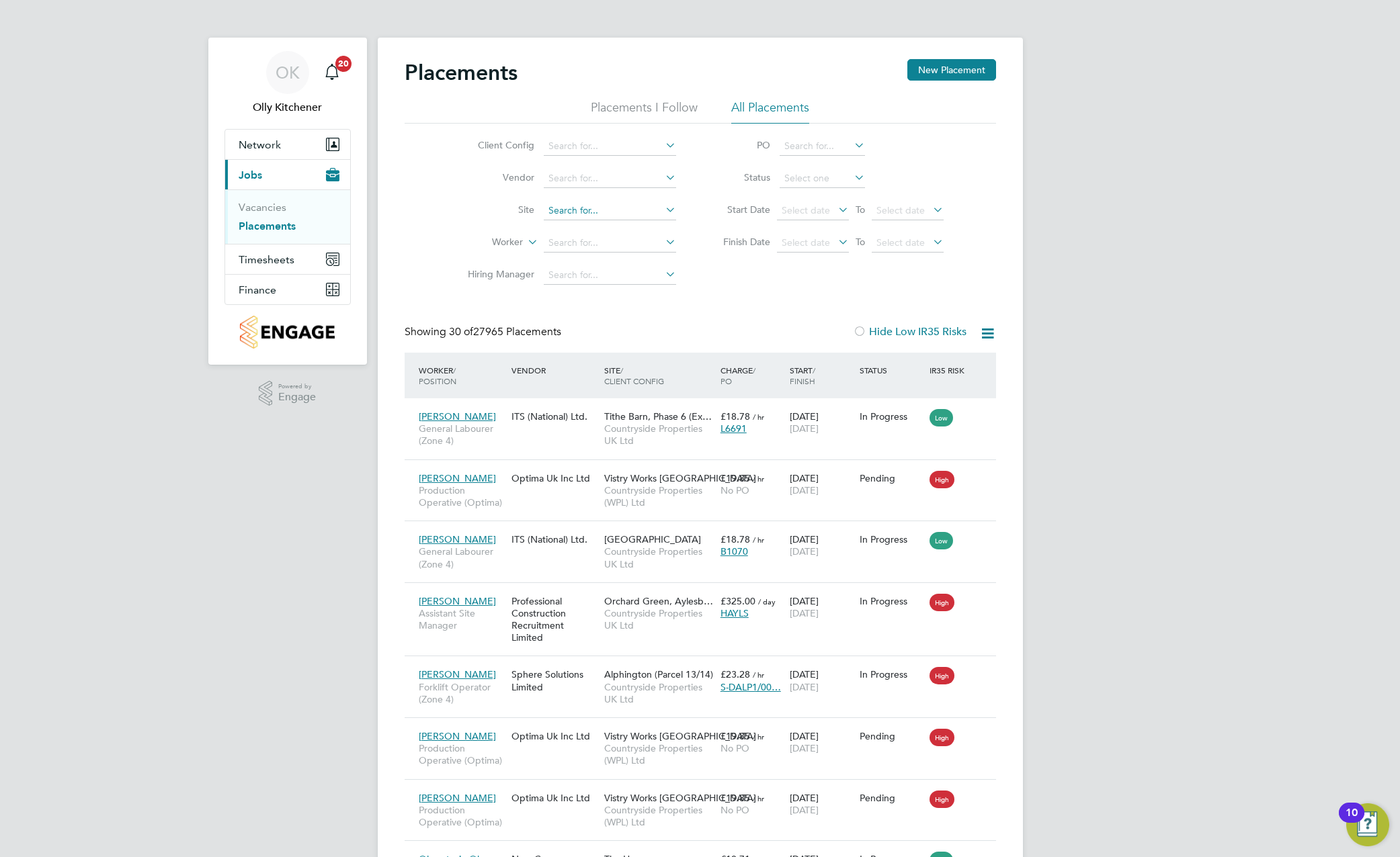
click at [574, 210] on input at bounding box center [610, 211] width 133 height 19
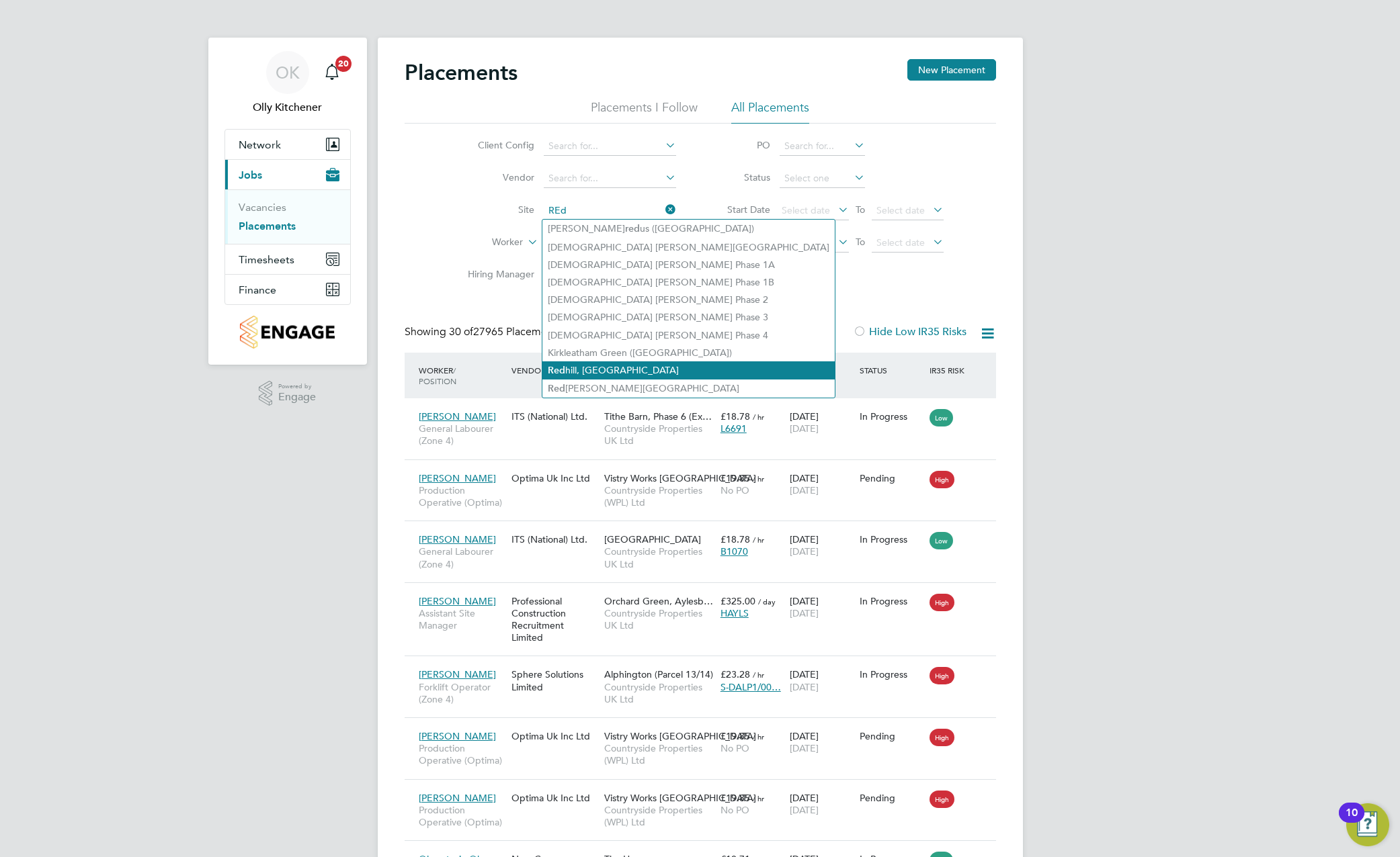
click at [600, 371] on li "Red hill, Telford" at bounding box center [688, 370] width 292 height 18
type input "[GEOGRAPHIC_DATA], [GEOGRAPHIC_DATA]"
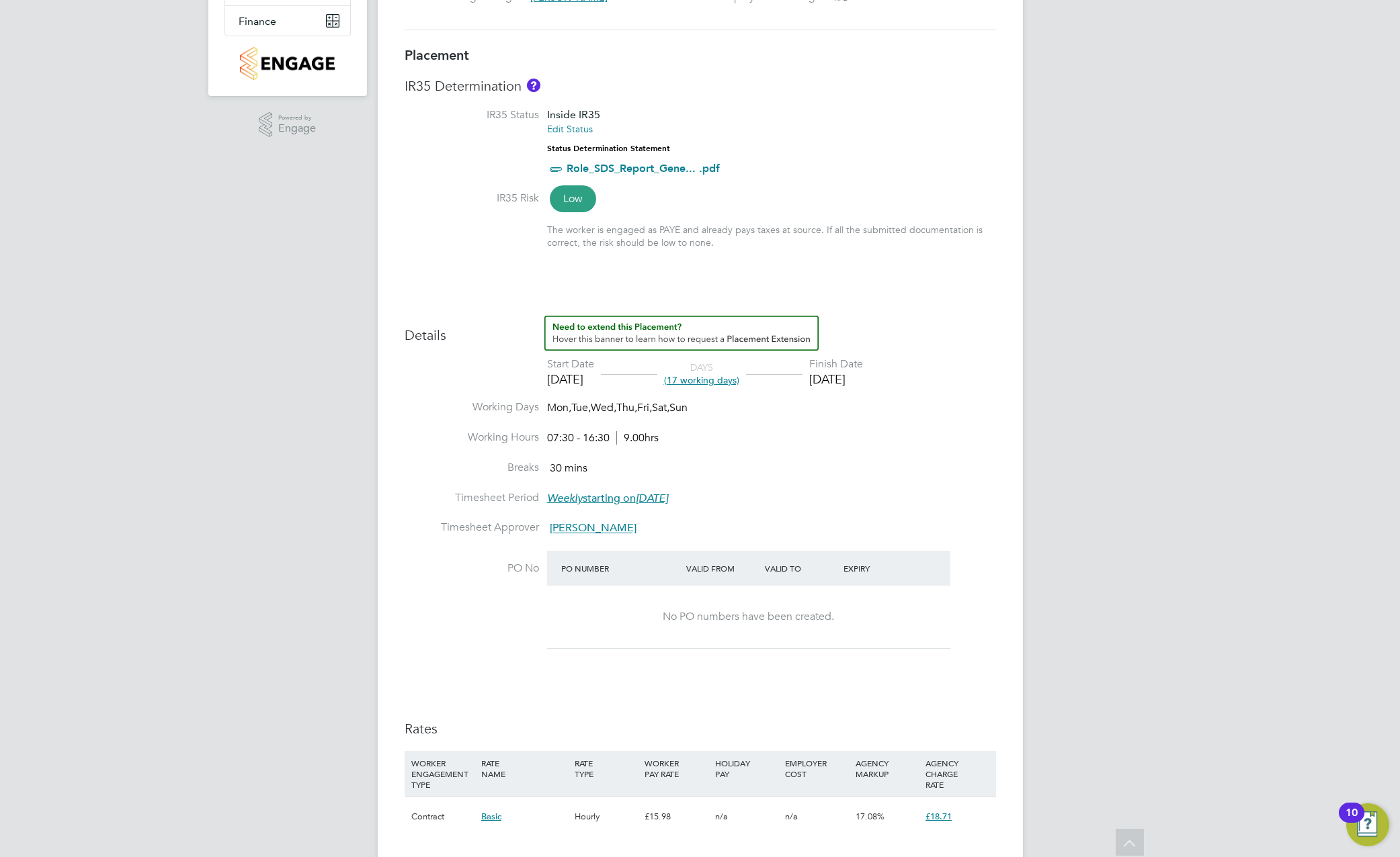
drag, startPoint x: 868, startPoint y: 380, endPoint x: 824, endPoint y: 377, distance: 44.1
click at [863, 380] on div "[DATE]" at bounding box center [836, 379] width 54 height 16
click at [700, 379] on span "(17 working days)" at bounding box center [702, 380] width 76 height 12
click at [863, 379] on div "[DATE]" at bounding box center [836, 379] width 54 height 16
click at [863, 402] on li "Working Days Mon, Tue, Wed, Thu, Fri, Sat, Sun" at bounding box center [700, 415] width 592 height 30
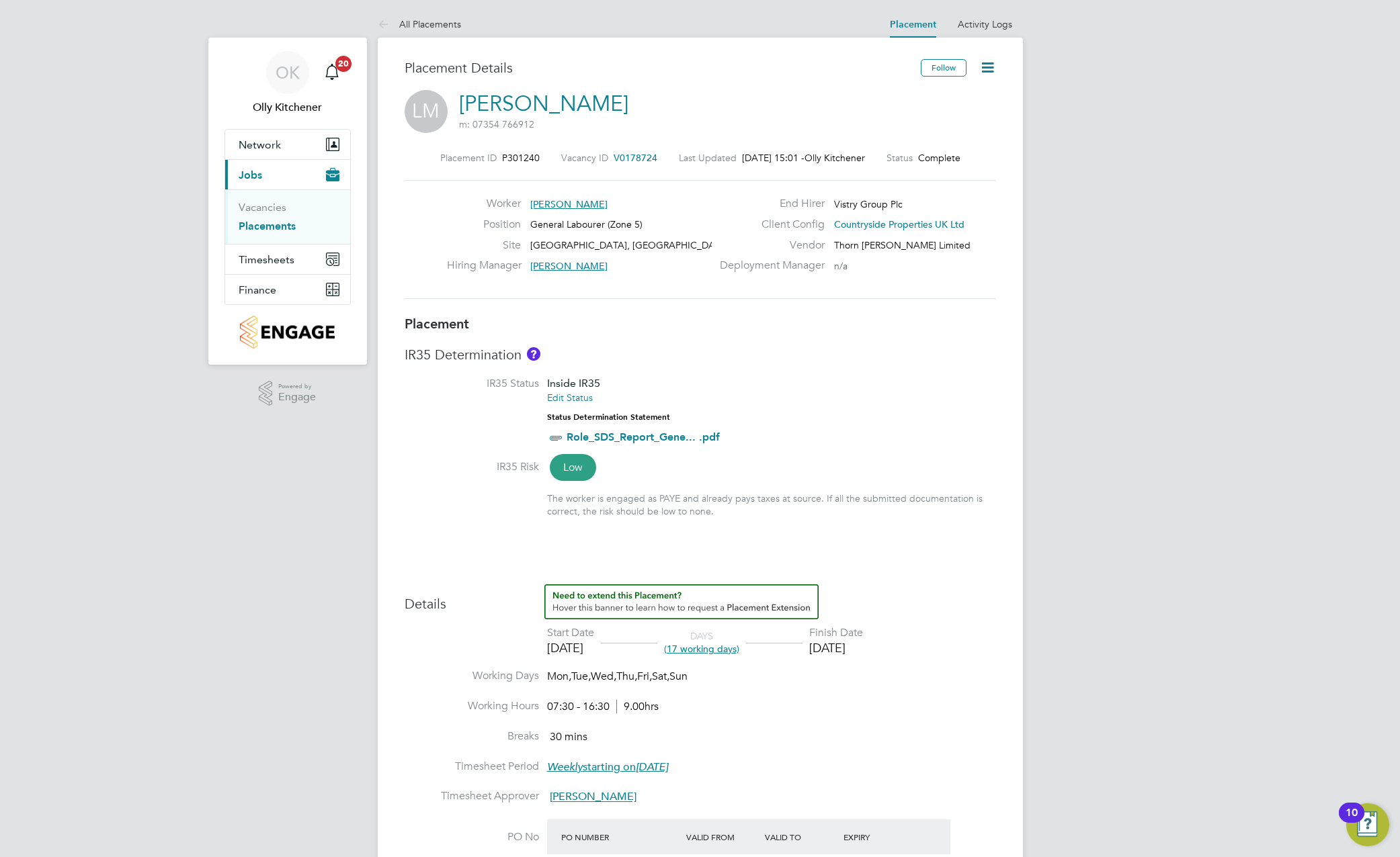
click at [979, 65] on icon at bounding box center [988, 68] width 17 height 17
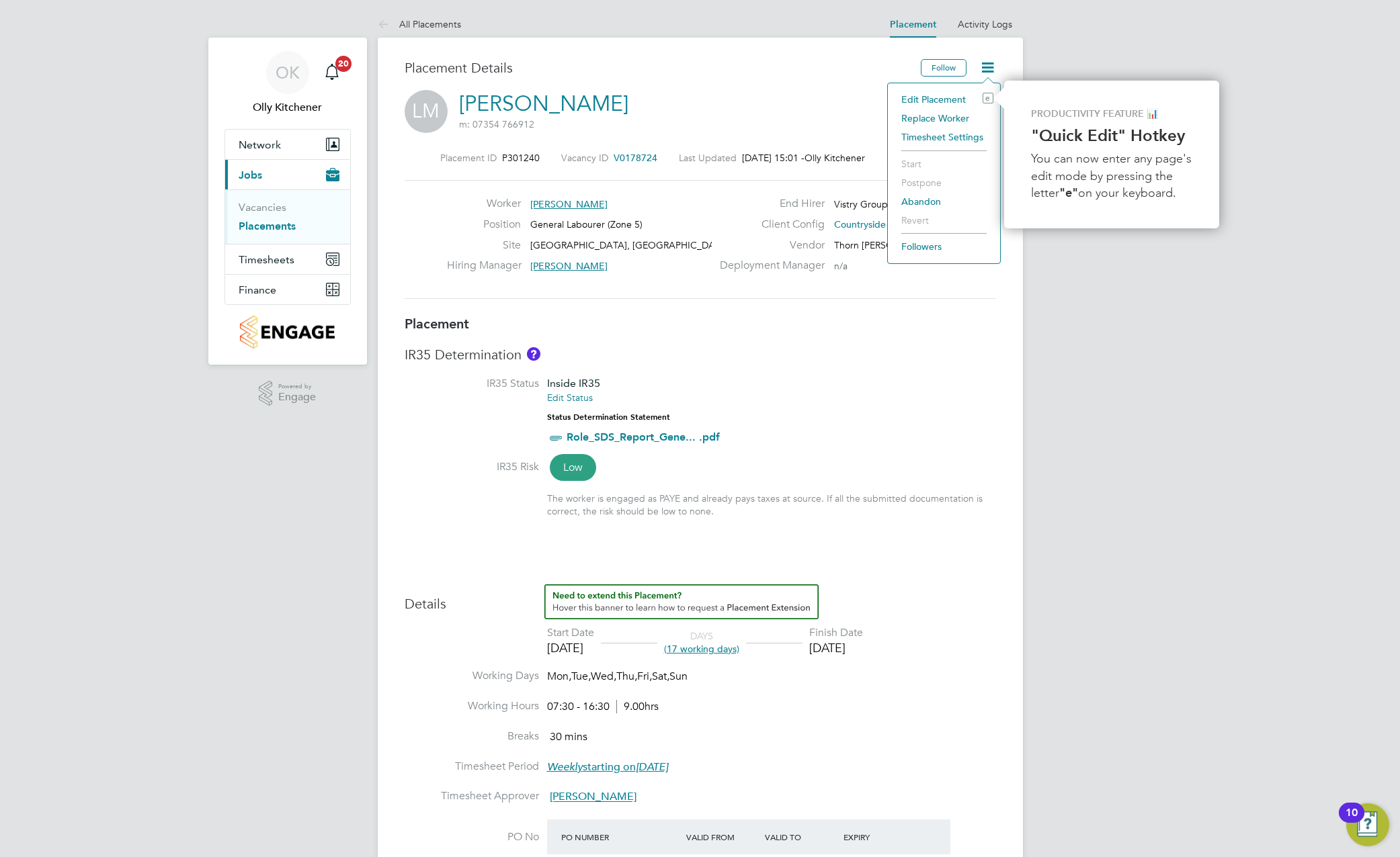
click at [939, 97] on li "Edit Placement e" at bounding box center [943, 100] width 99 height 19
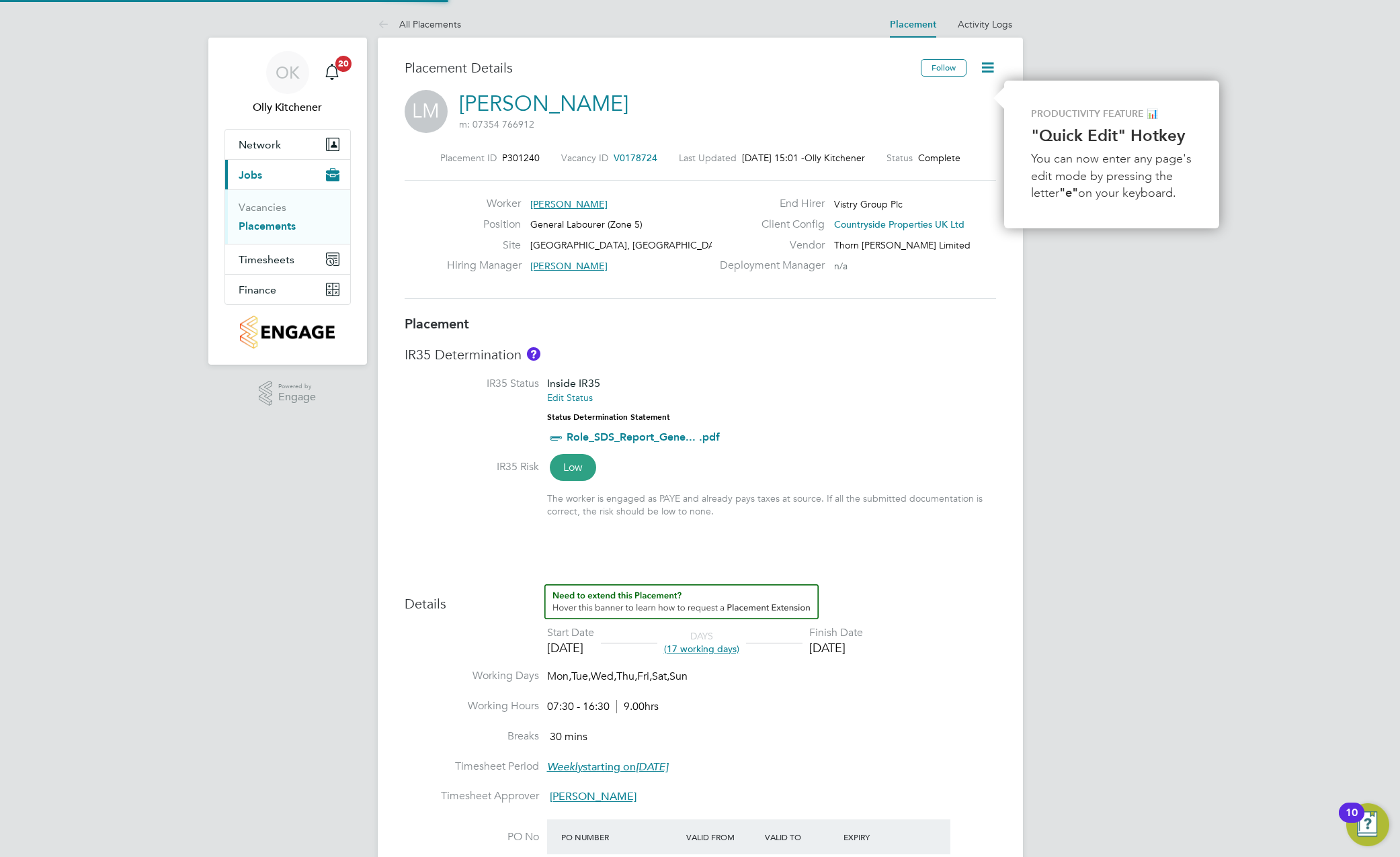
type input "[PERSON_NAME]"
type input "[DATE]"
type input "07:30"
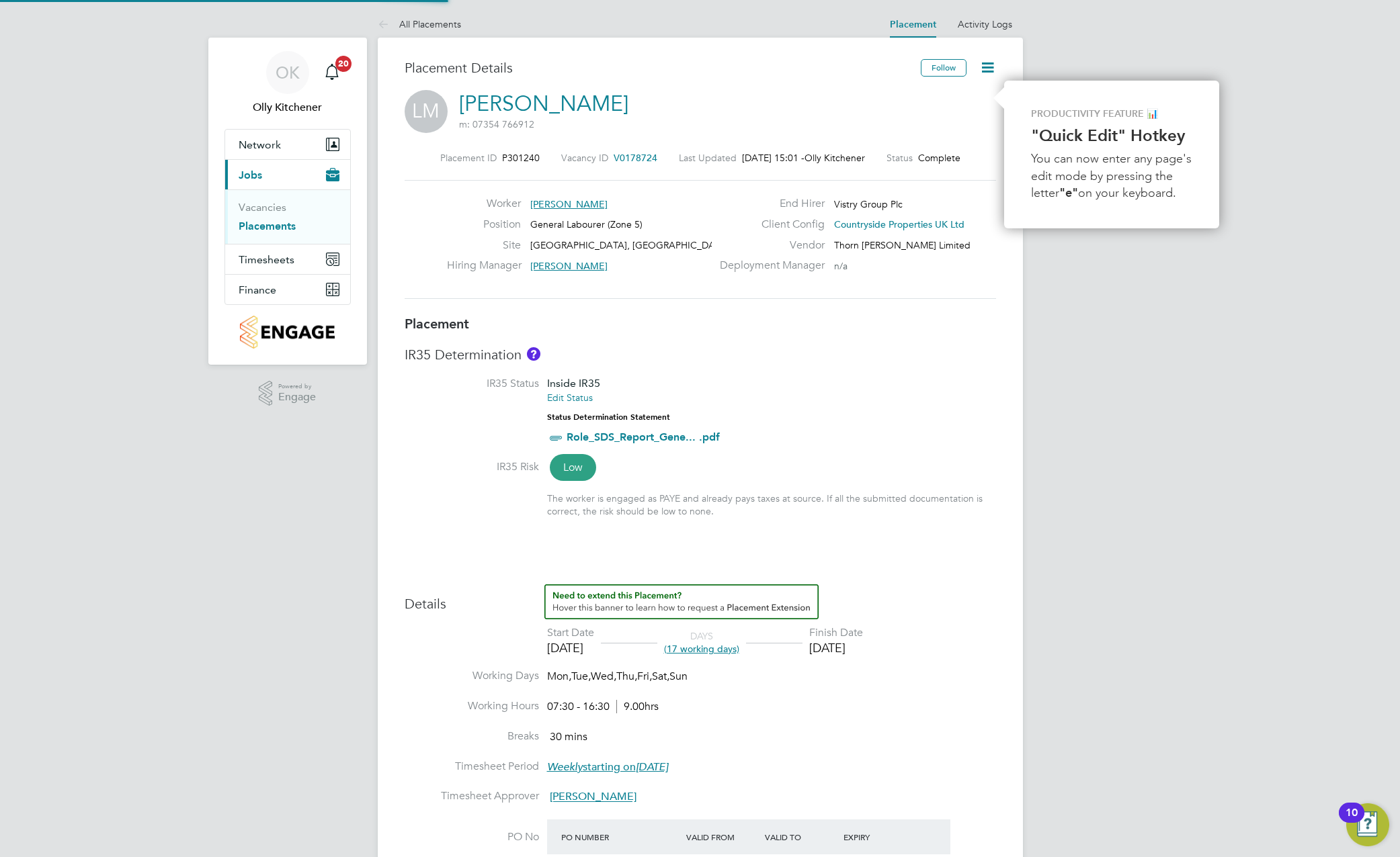
type input "16:30"
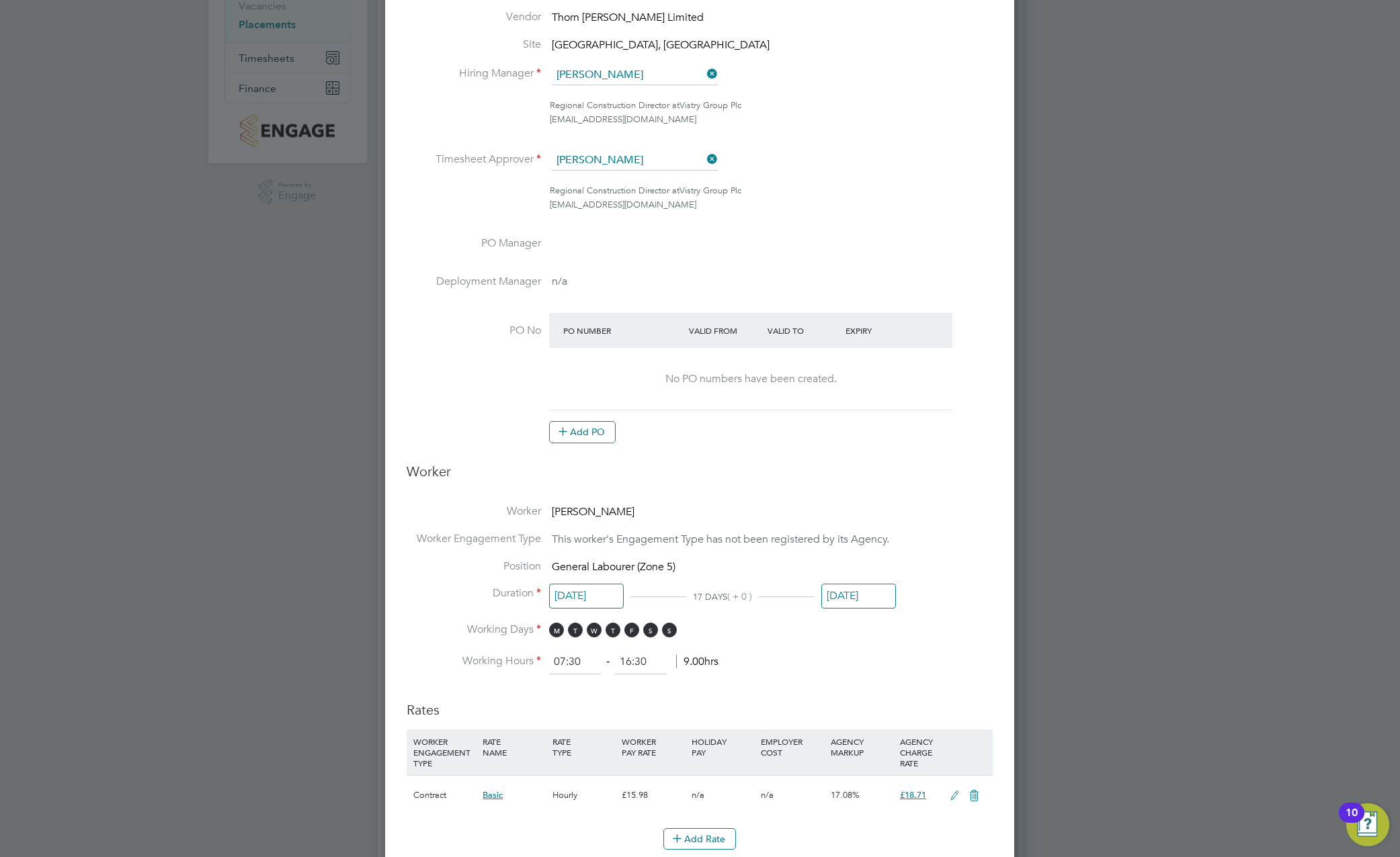
click at [844, 593] on input "[DATE]" at bounding box center [858, 596] width 75 height 25
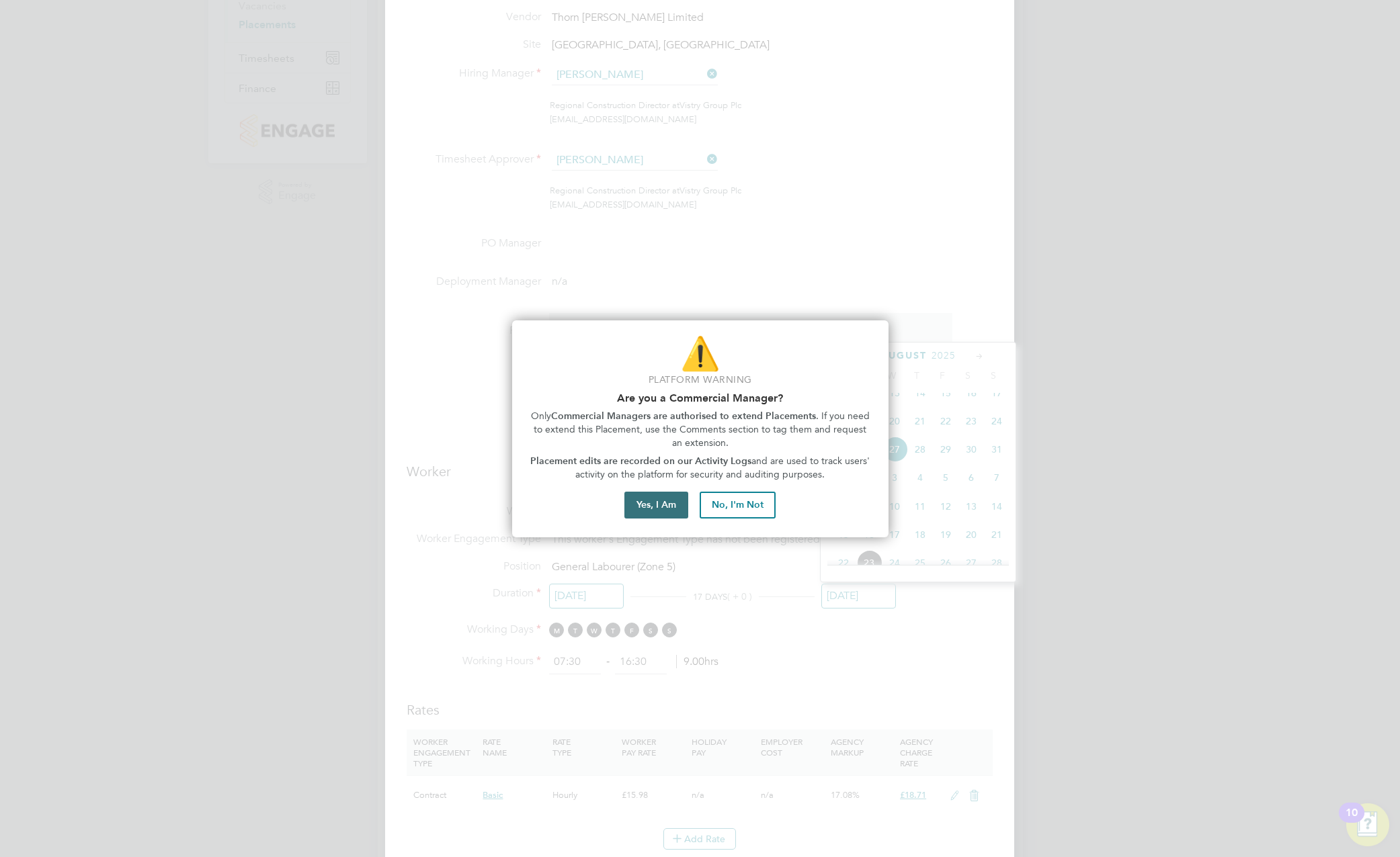
click at [649, 517] on button "Yes, I Am" at bounding box center [656, 505] width 64 height 26
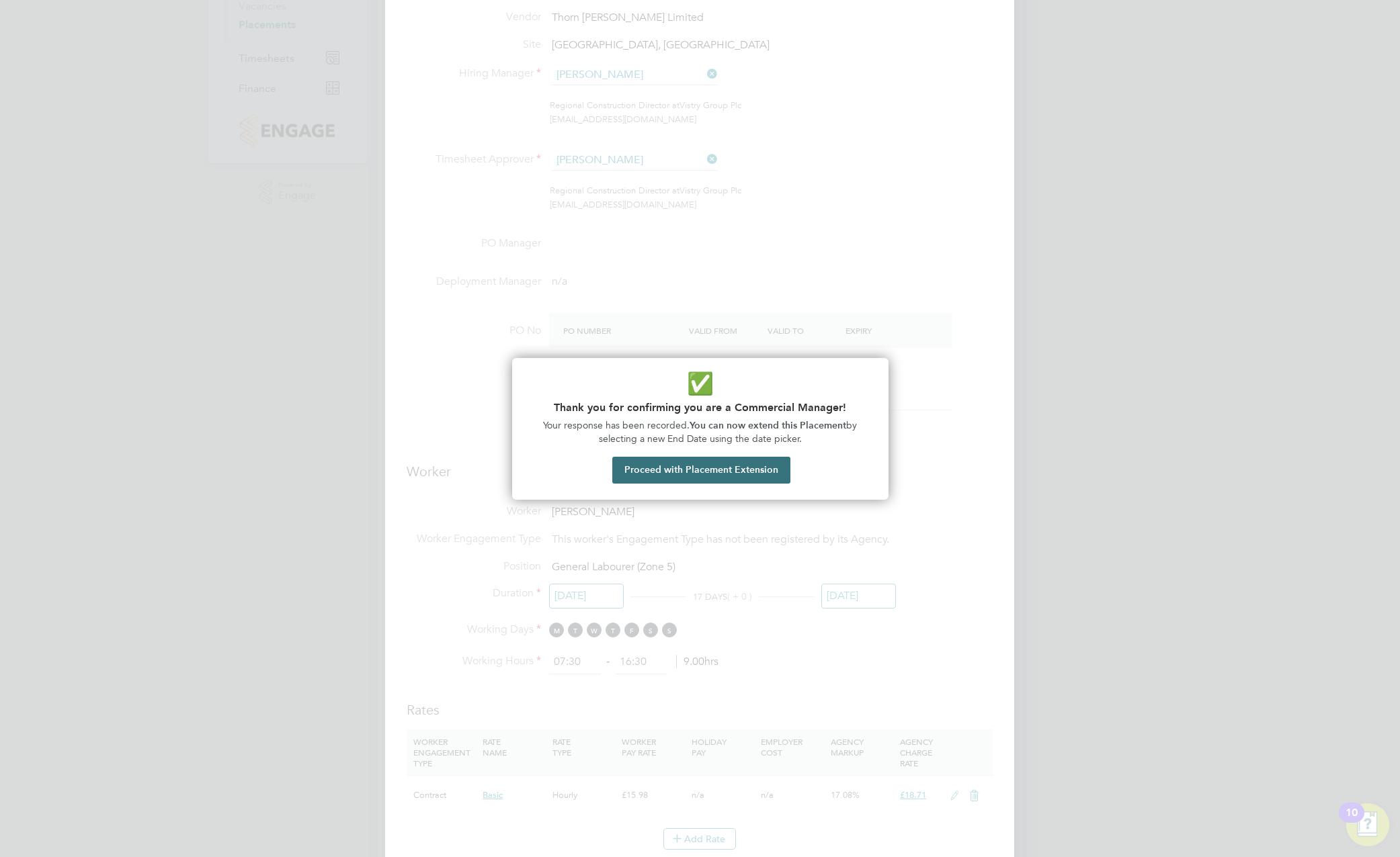
click at [645, 466] on button "Proceed with Placement Extension" at bounding box center [701, 470] width 178 height 26
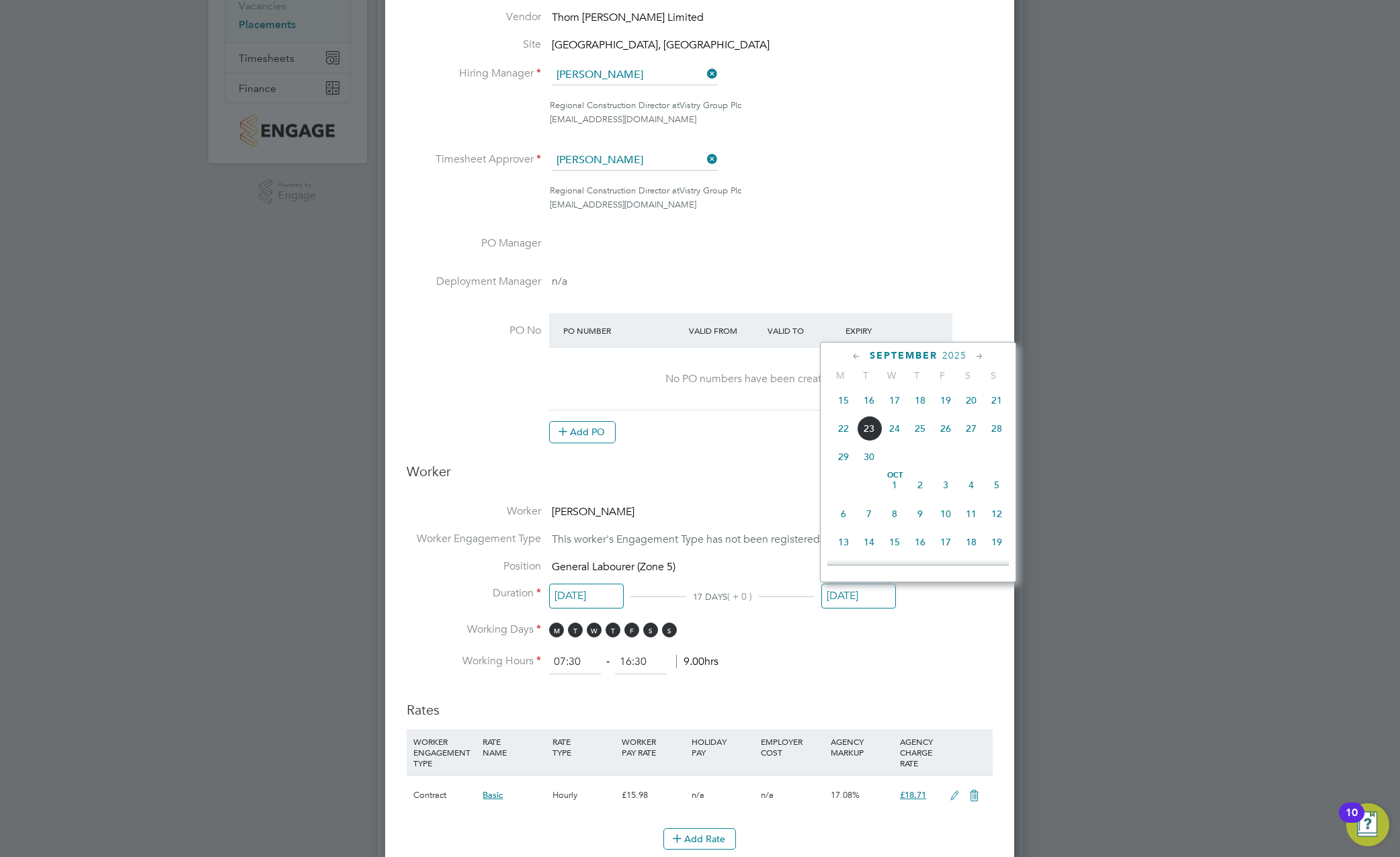
click at [892, 441] on span "24" at bounding box center [894, 428] width 26 height 26
type input "[DATE]"
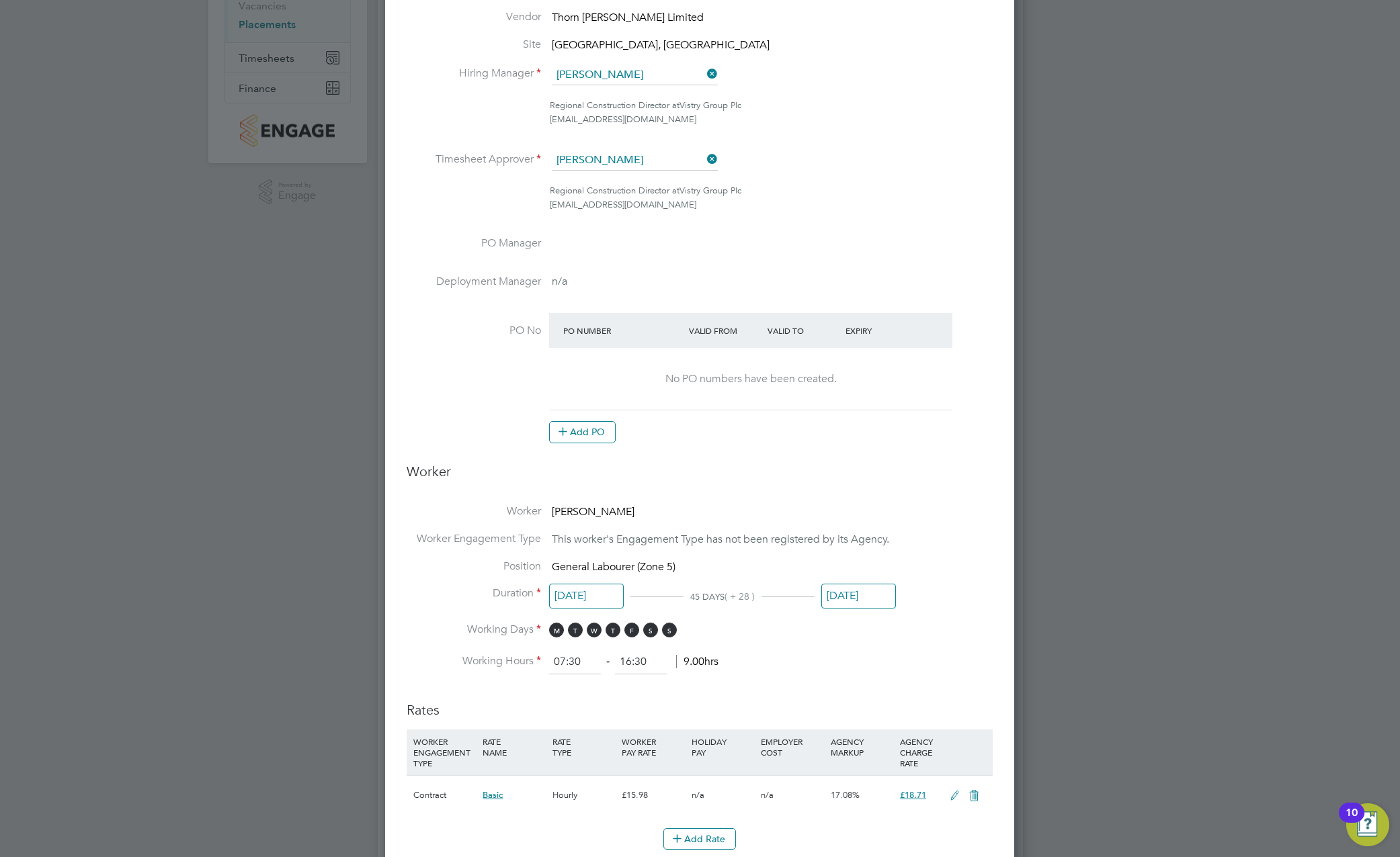
click at [863, 643] on li "Working Days M T W T F S S" at bounding box center [700, 636] width 586 height 27
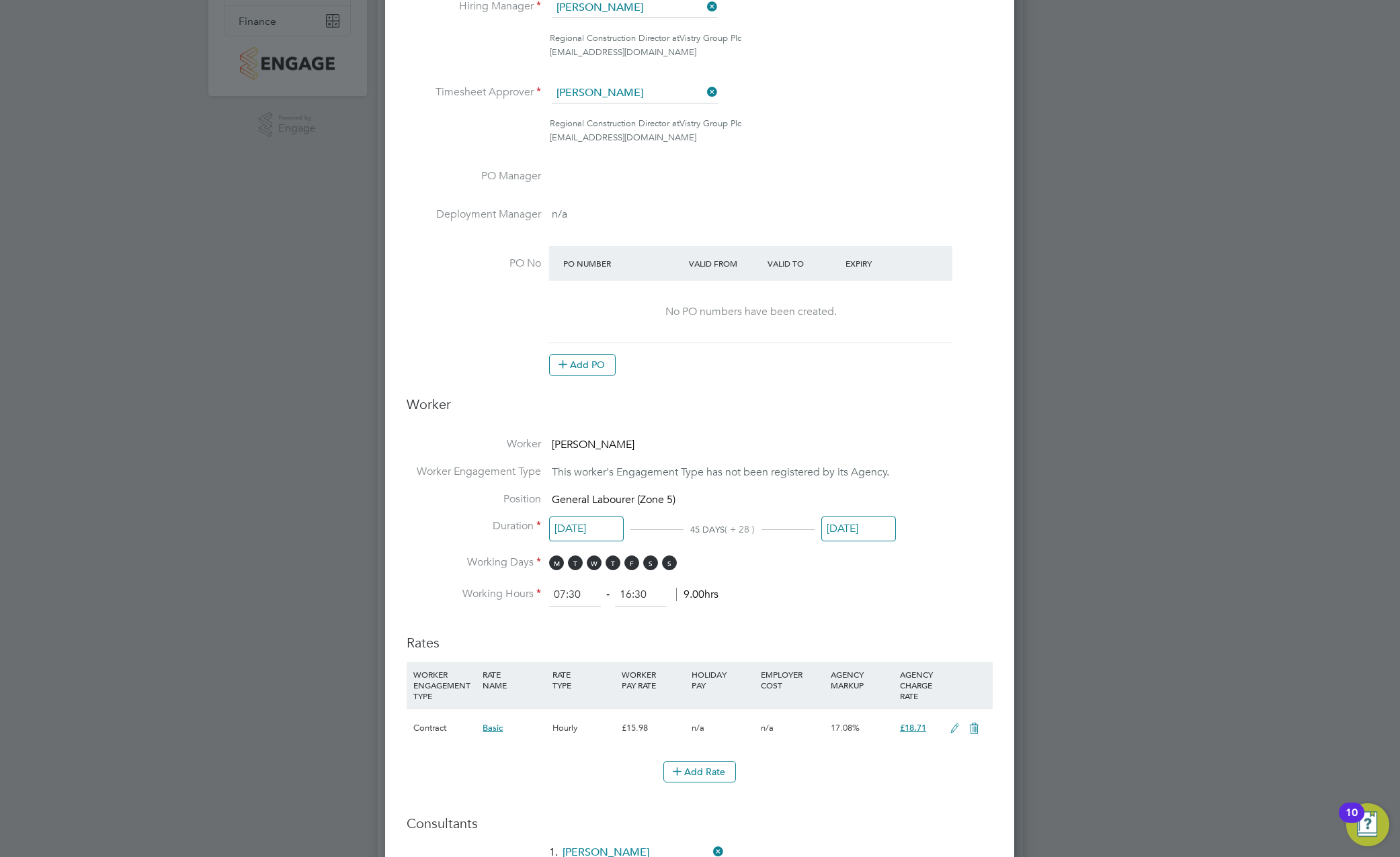
click at [861, 532] on input "[DATE]" at bounding box center [858, 529] width 75 height 25
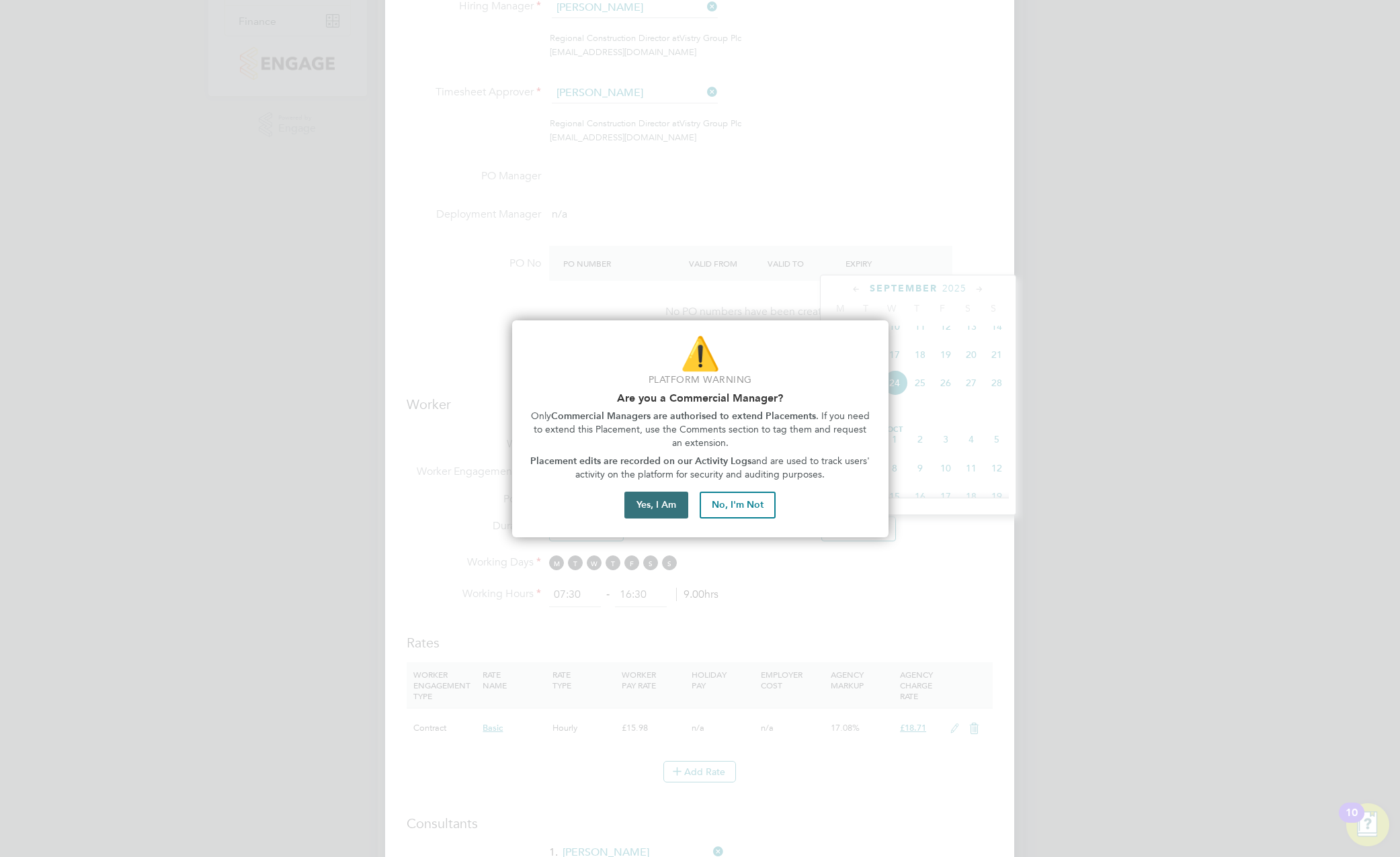
click at [655, 510] on button "Yes, I Am" at bounding box center [656, 505] width 64 height 26
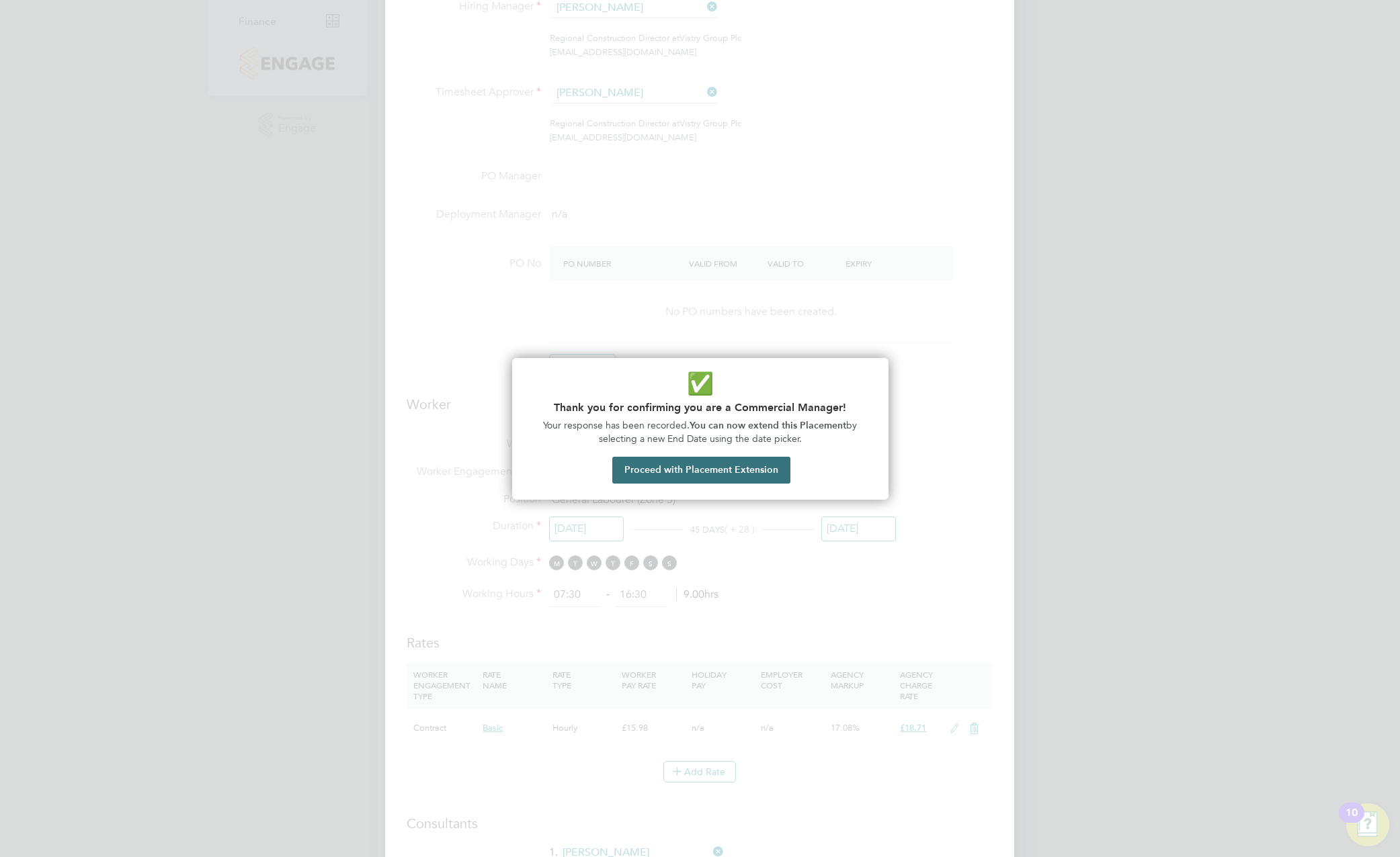
click at [723, 470] on button "Proceed with Placement Extension" at bounding box center [701, 470] width 178 height 26
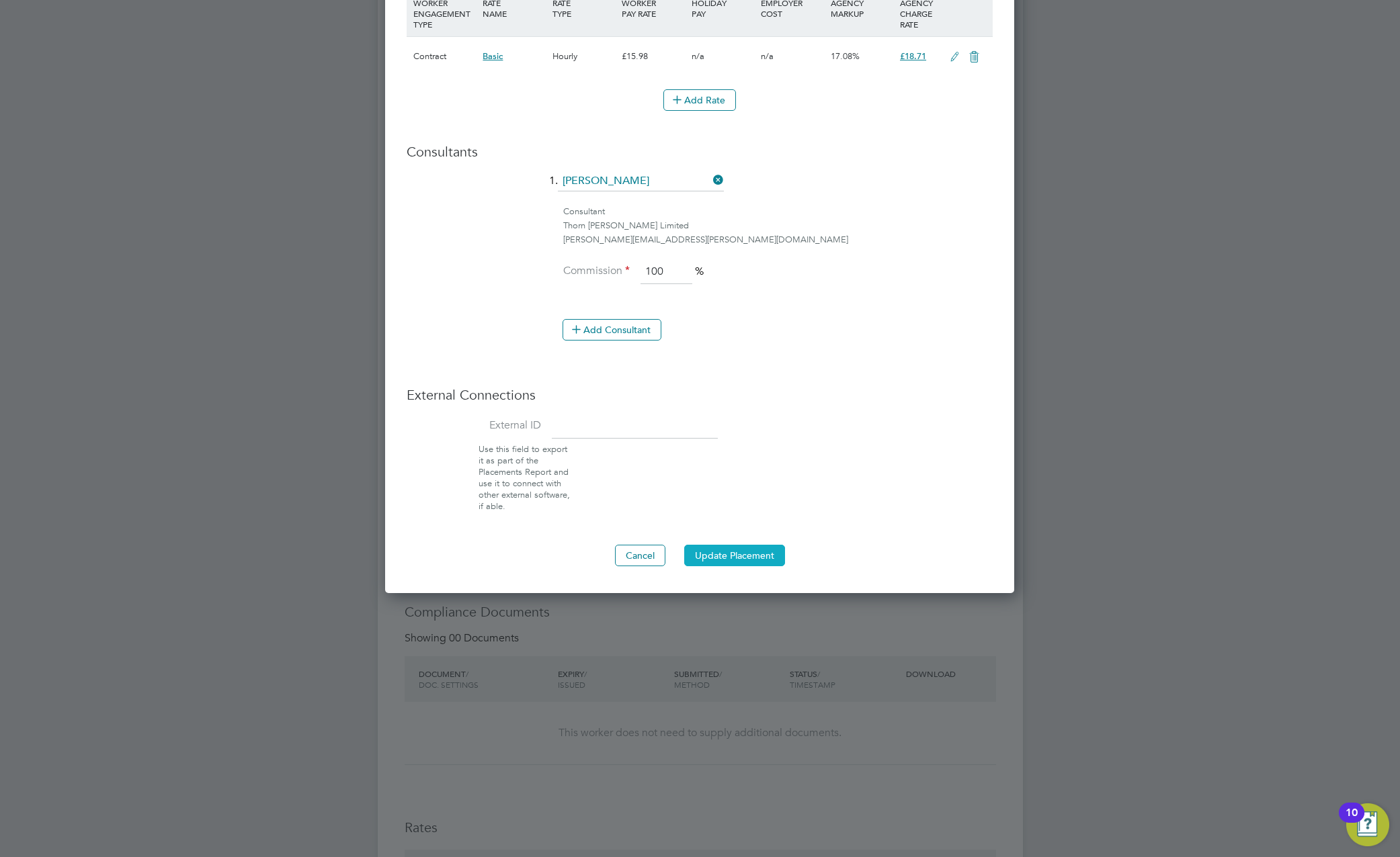
click at [748, 563] on button "Update Placement" at bounding box center [734, 555] width 101 height 22
